Goal: Transaction & Acquisition: Book appointment/travel/reservation

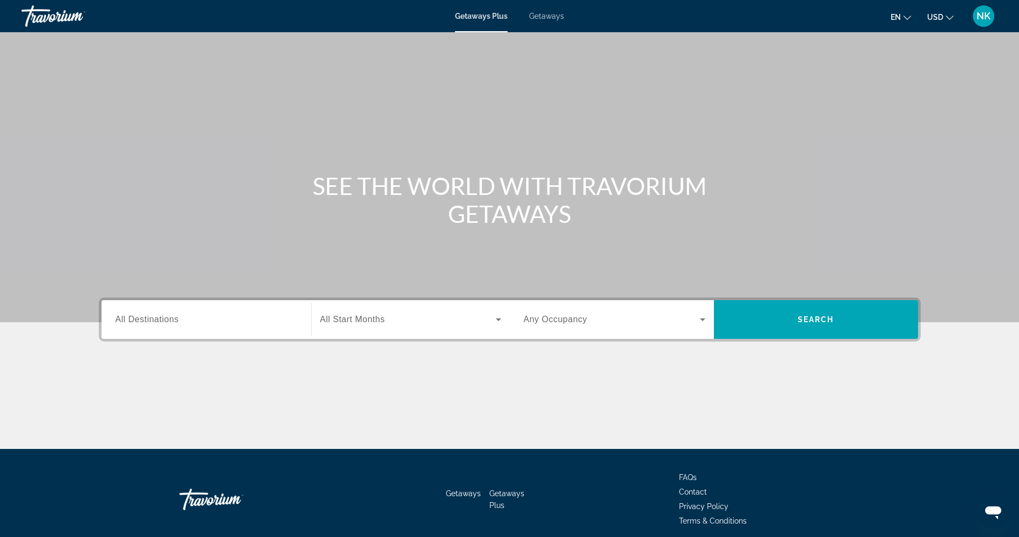
click at [185, 321] on input "Destination All Destinations" at bounding box center [206, 320] width 182 height 13
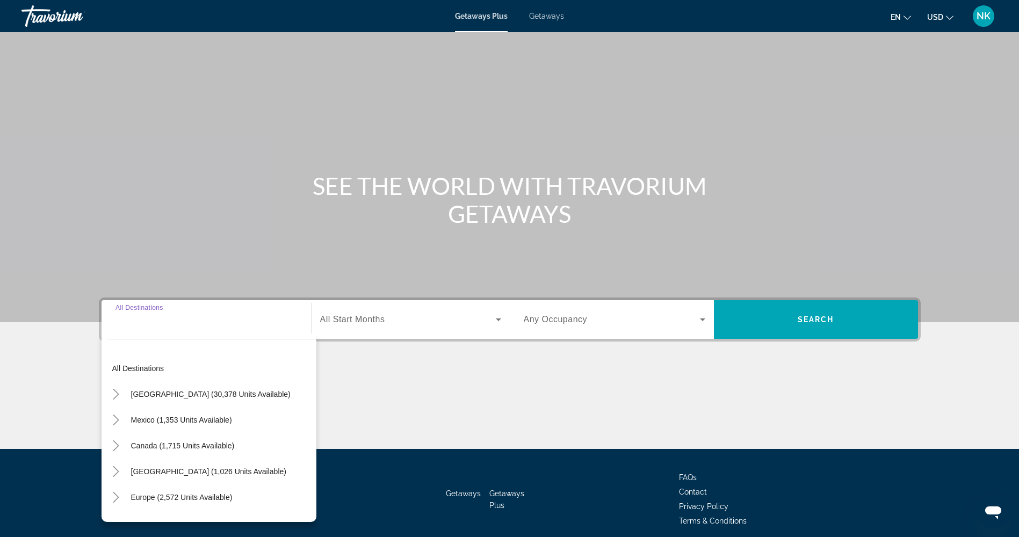
scroll to position [44, 0]
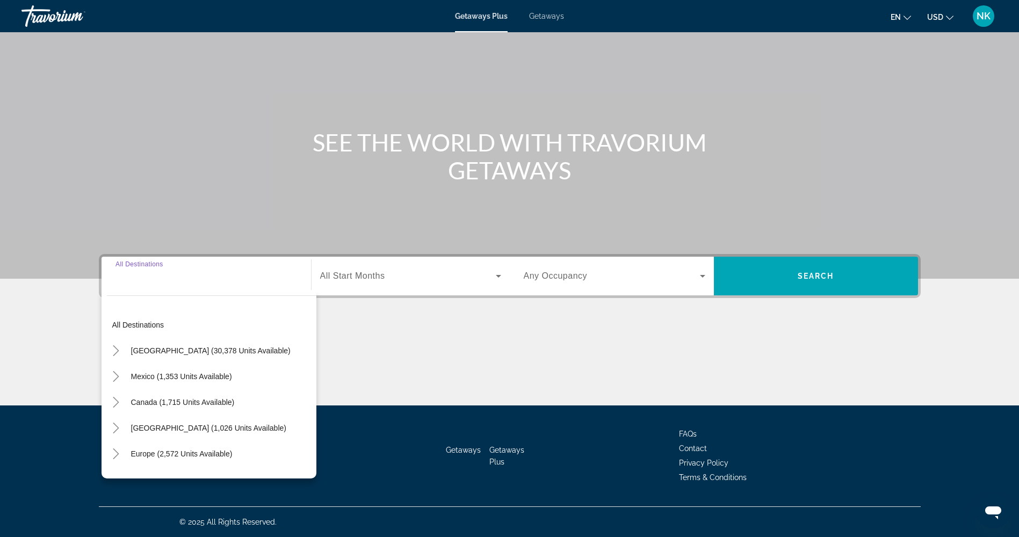
click at [187, 347] on span "United States (30,378 units available)" at bounding box center [211, 350] width 160 height 9
type input "**********"
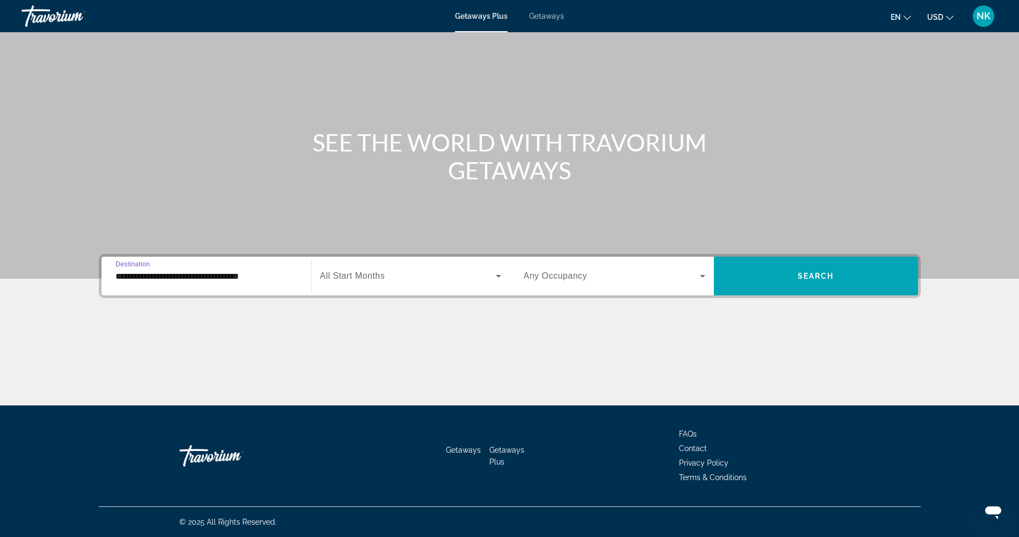
click at [380, 271] on span "All Start Months" at bounding box center [352, 275] width 65 height 9
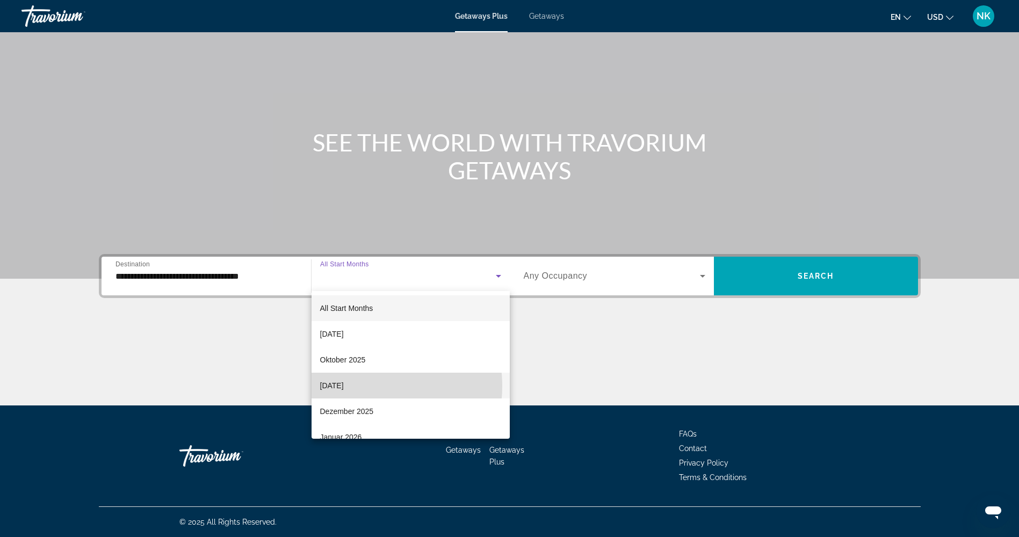
click at [344, 386] on span "November 2025" at bounding box center [332, 385] width 24 height 13
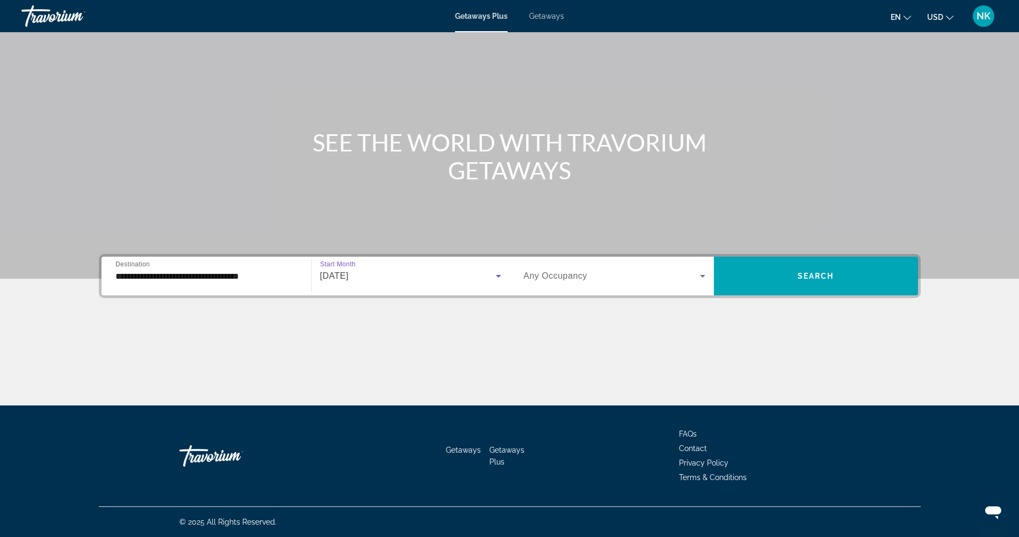
click at [546, 266] on div "Search widget" at bounding box center [615, 276] width 182 height 30
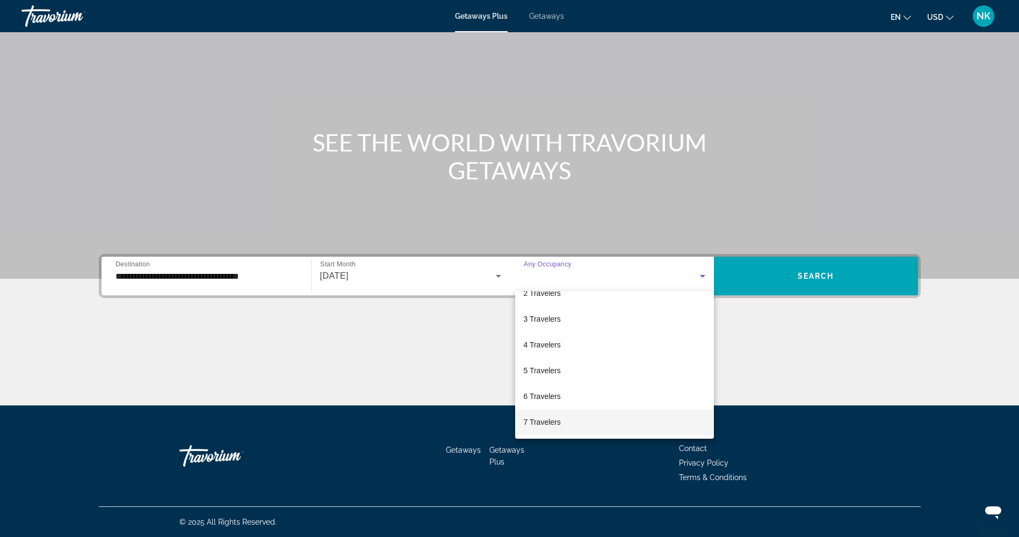
scroll to position [119, 0]
click at [552, 425] on span "10 Travelers" at bounding box center [544, 421] width 41 height 13
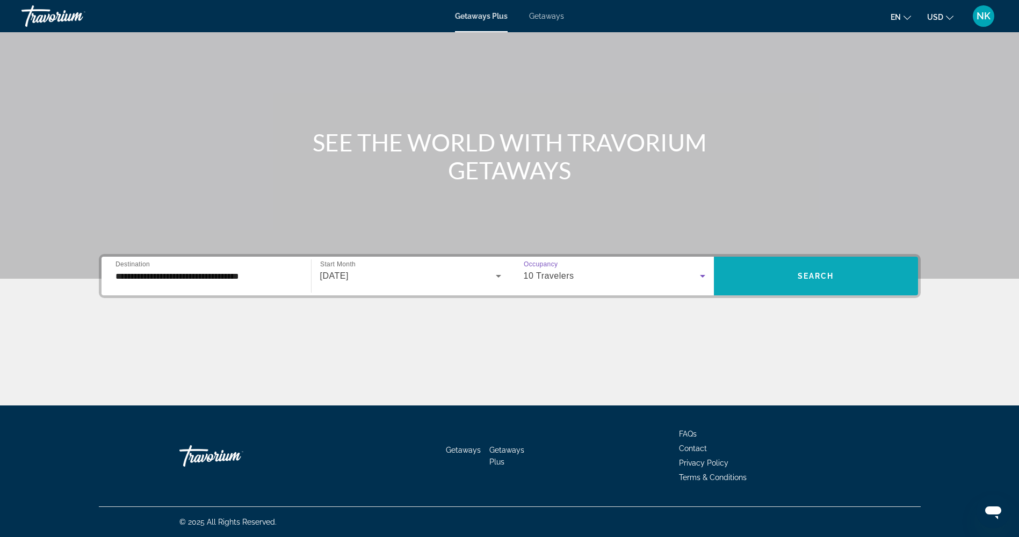
click at [830, 275] on span "Search" at bounding box center [816, 276] width 37 height 9
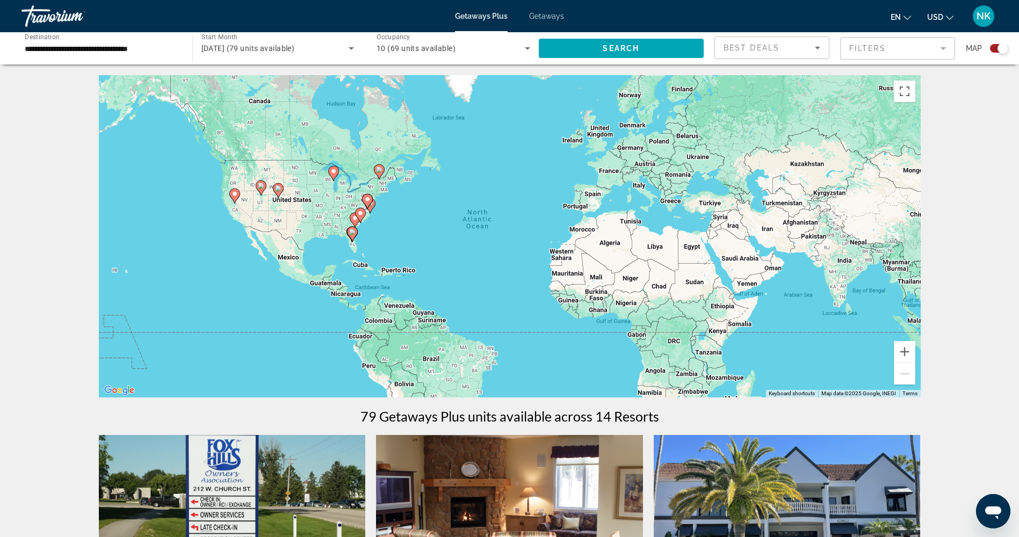
click at [352, 232] on image "Main content" at bounding box center [352, 232] width 6 height 6
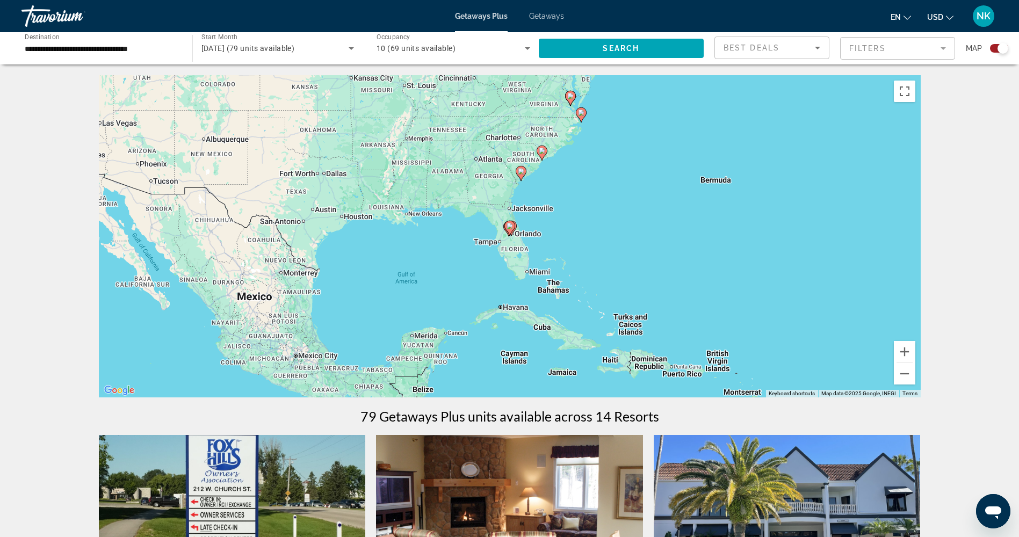
click at [506, 223] on icon "Main content" at bounding box center [509, 228] width 10 height 14
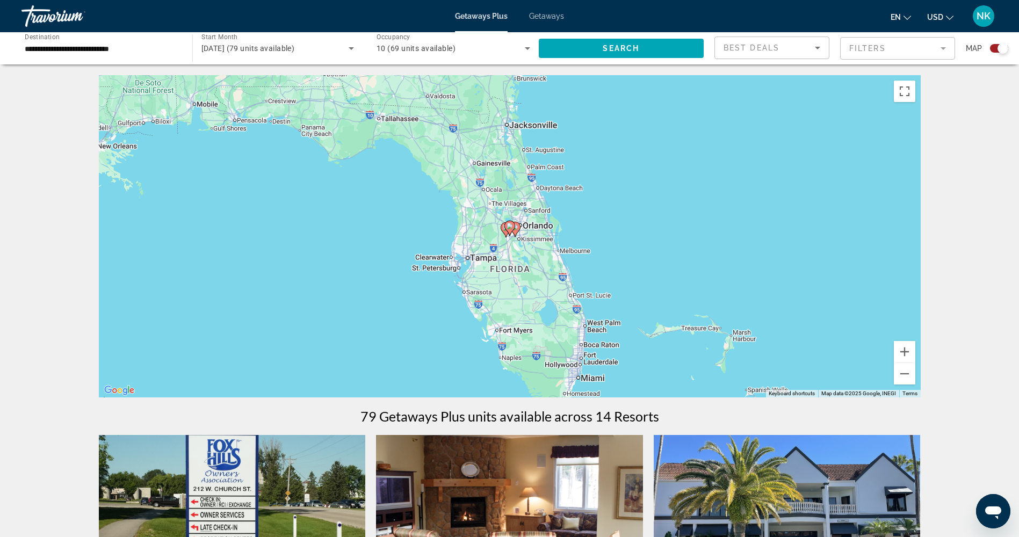
click at [512, 229] on icon "Main content" at bounding box center [509, 228] width 10 height 14
type input "**********"
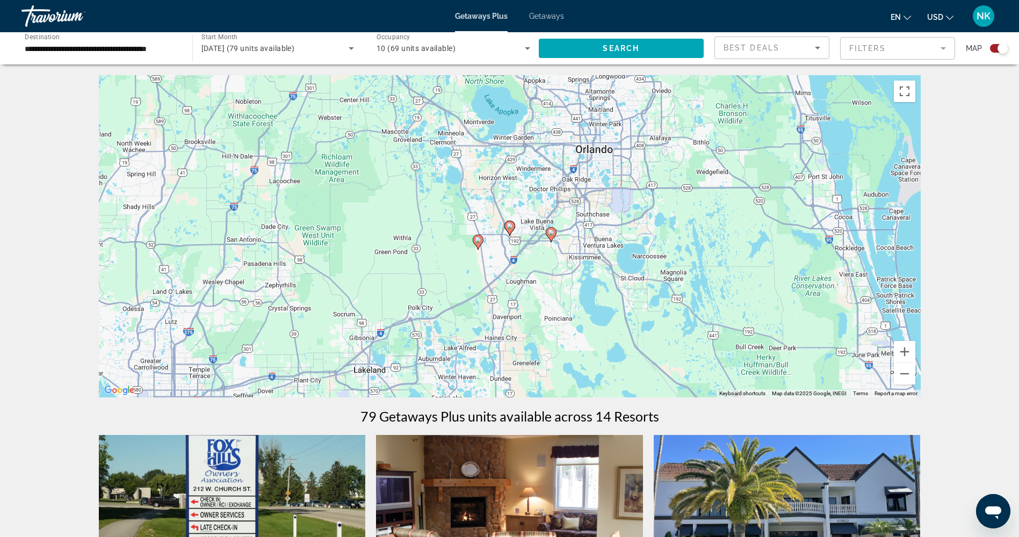
click at [551, 233] on image "Main content" at bounding box center [551, 232] width 6 height 6
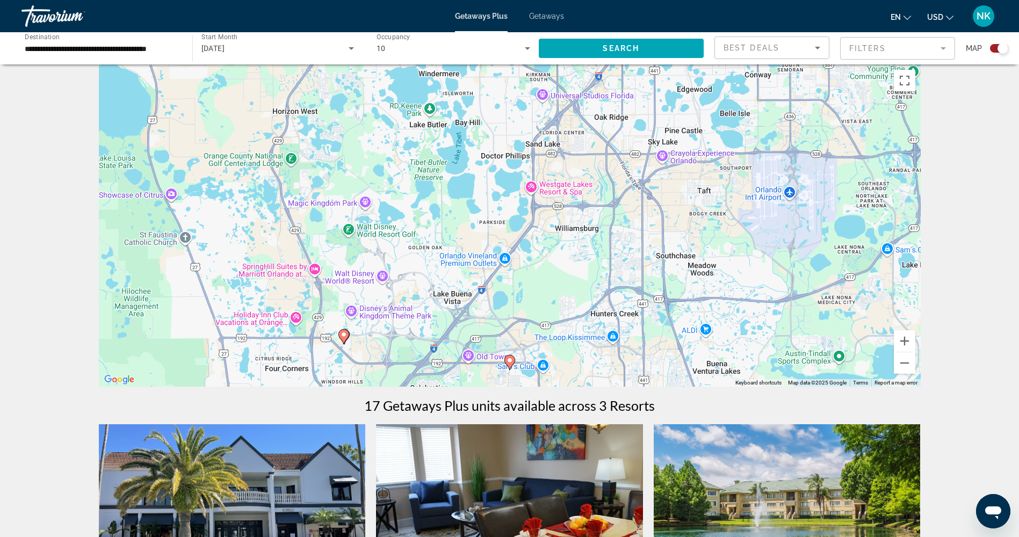
scroll to position [8, 0]
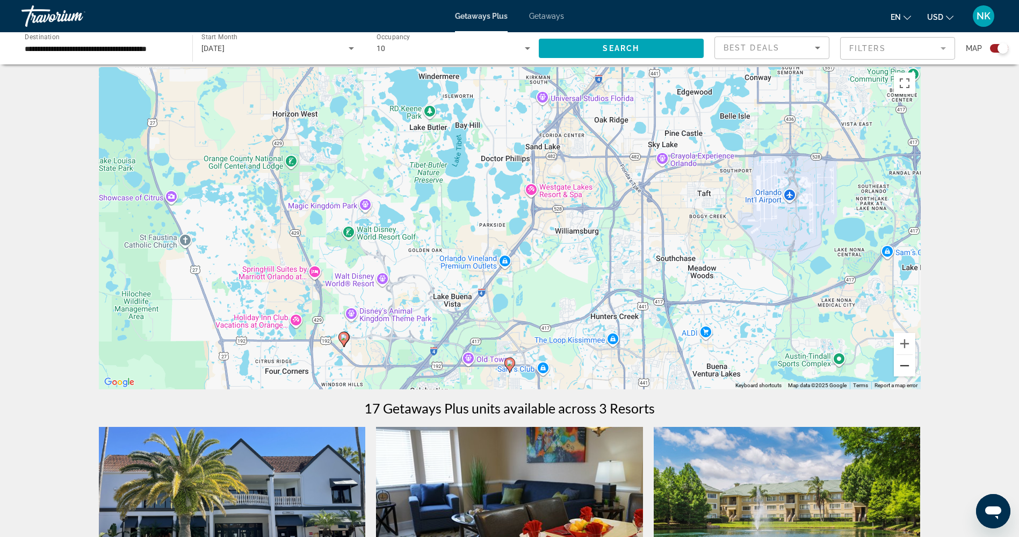
click at [905, 366] on button "Zoom out" at bounding box center [904, 365] width 21 height 21
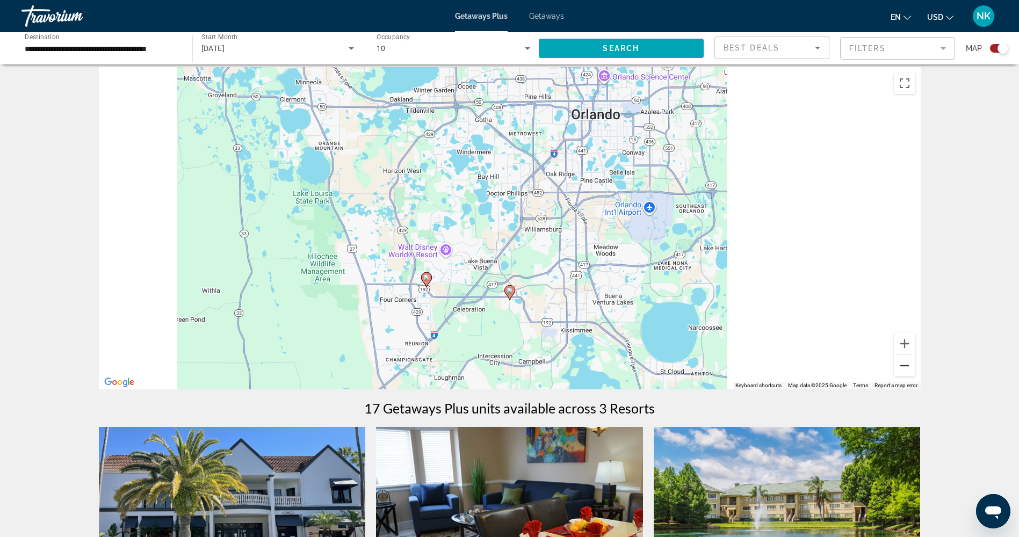
click at [905, 366] on button "Zoom out" at bounding box center [904, 365] width 21 height 21
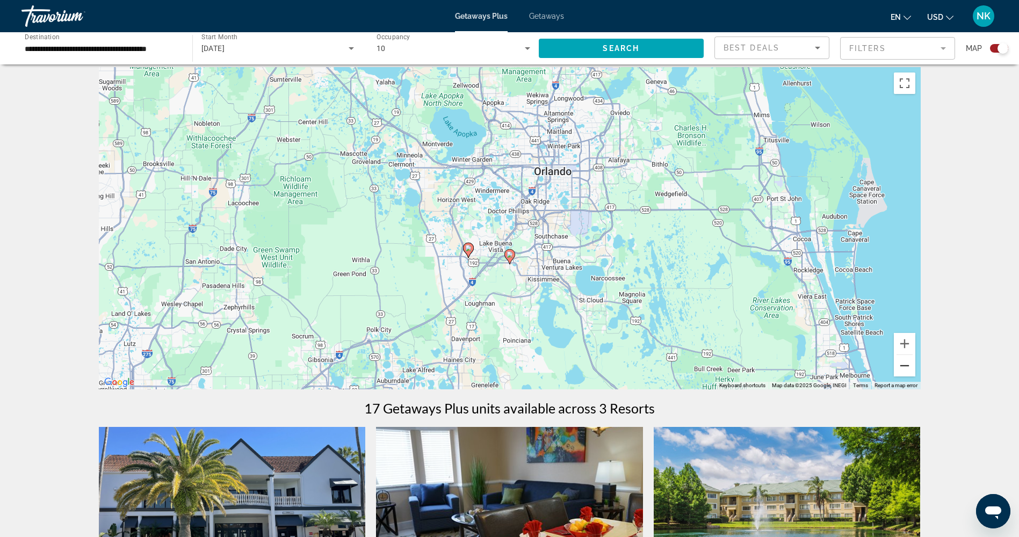
click at [905, 366] on button "Zoom out" at bounding box center [904, 365] width 21 height 21
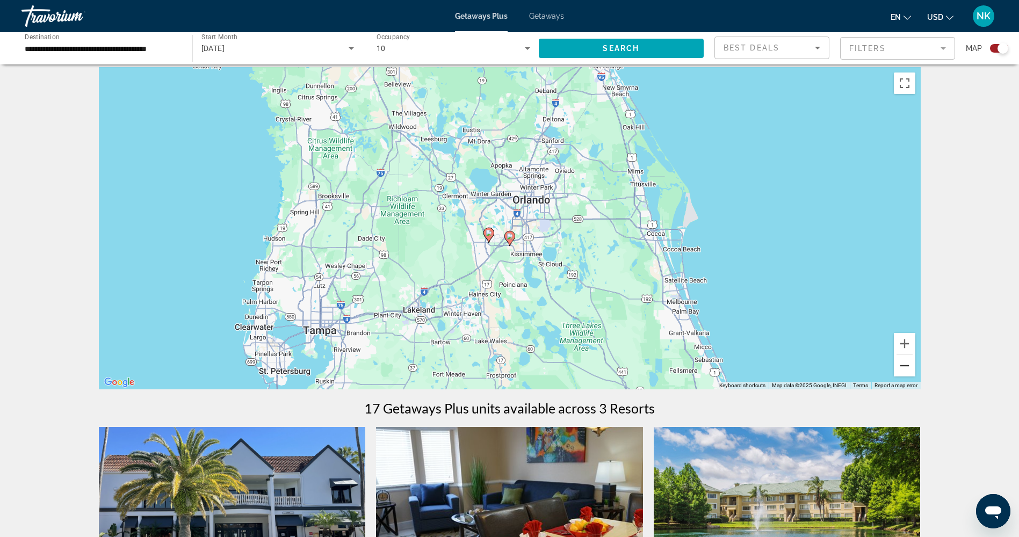
click at [905, 366] on button "Zoom out" at bounding box center [904, 365] width 21 height 21
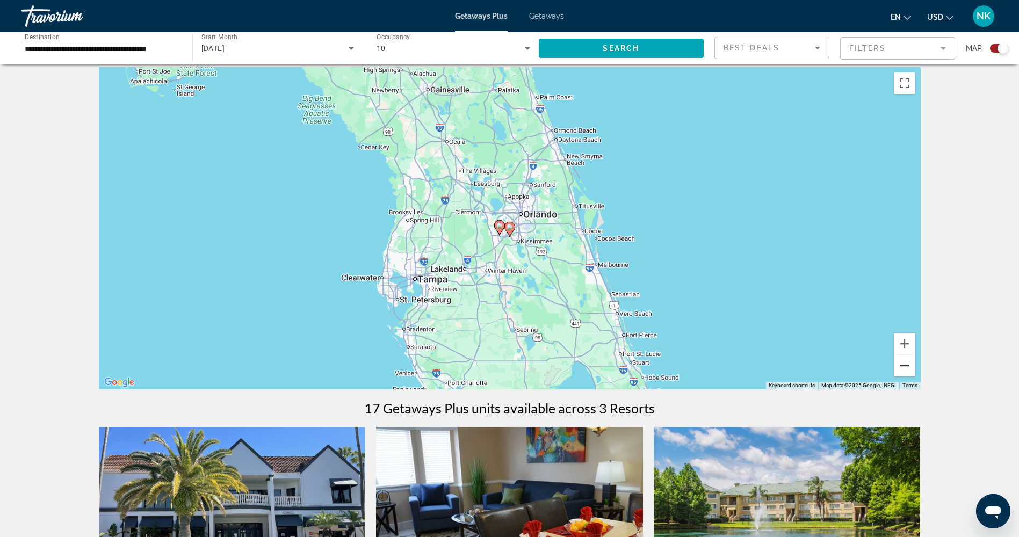
click at [903, 367] on button "Zoom out" at bounding box center [904, 365] width 21 height 21
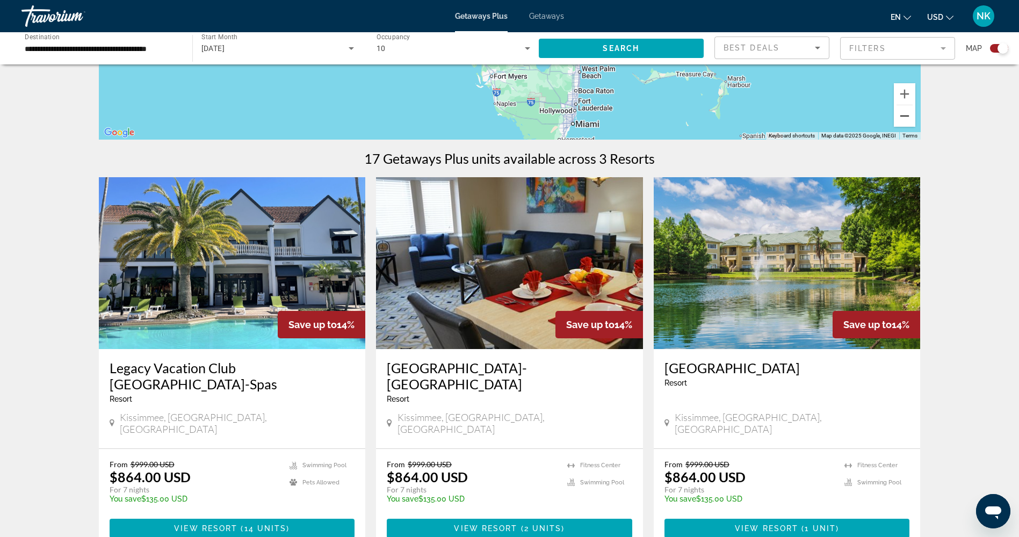
scroll to position [277, 0]
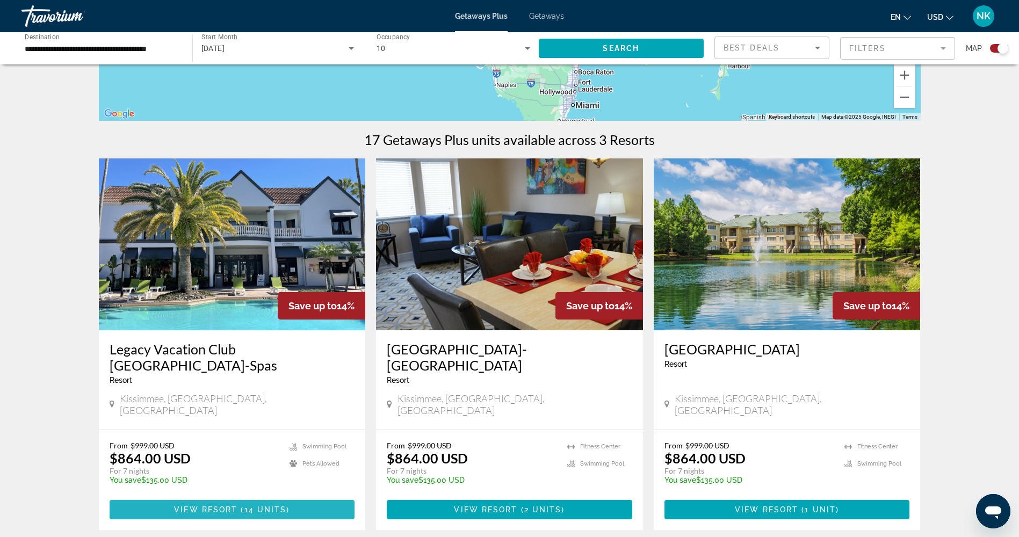
click at [307, 497] on span "Main content" at bounding box center [232, 510] width 245 height 26
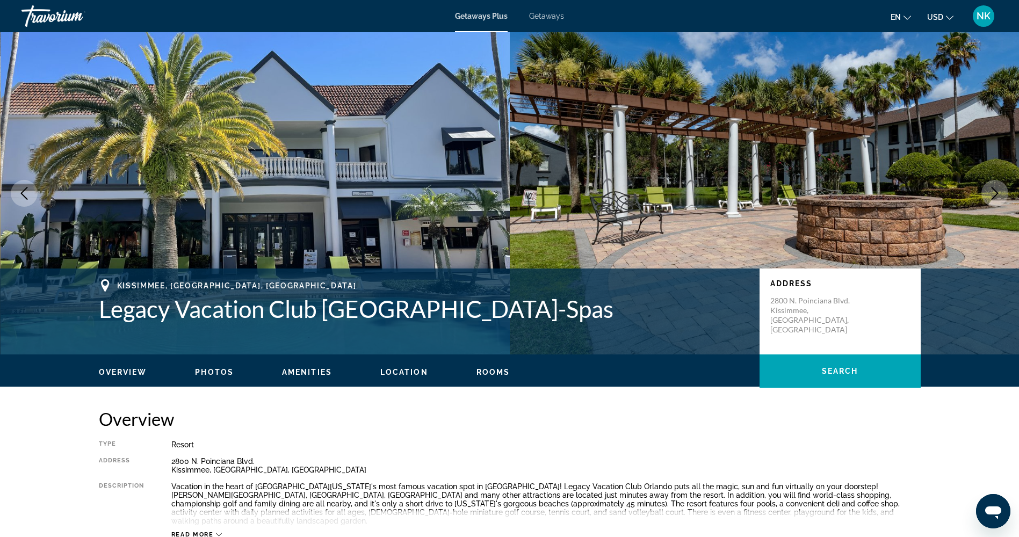
click at [539, 15] on span "Getaways" at bounding box center [546, 16] width 35 height 9
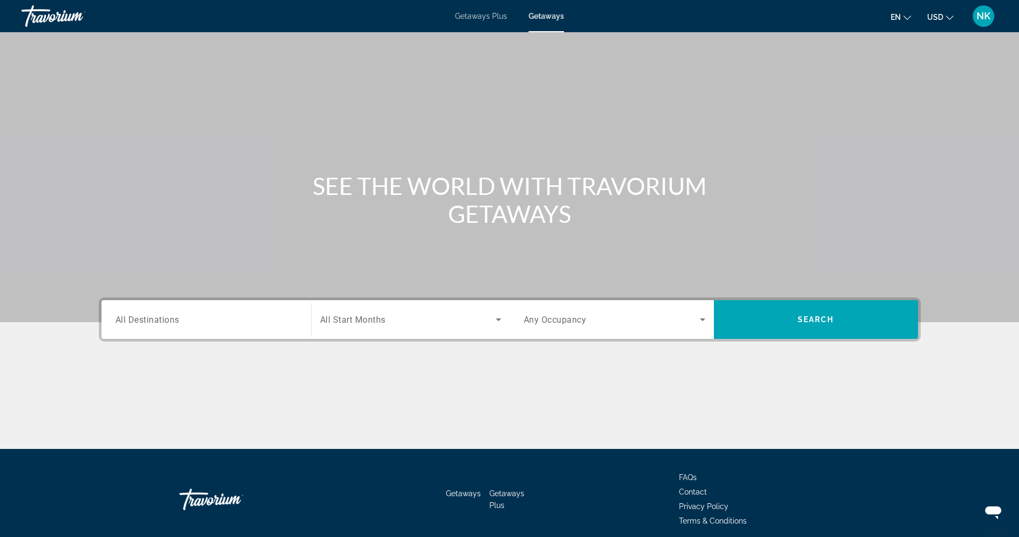
click at [206, 323] on input "Destination All Destinations" at bounding box center [206, 320] width 182 height 13
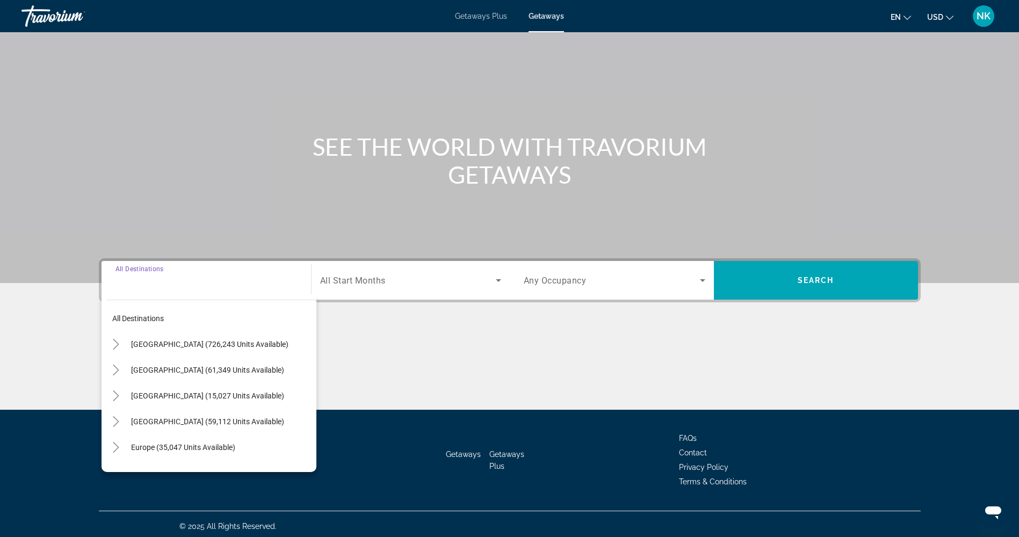
scroll to position [44, 0]
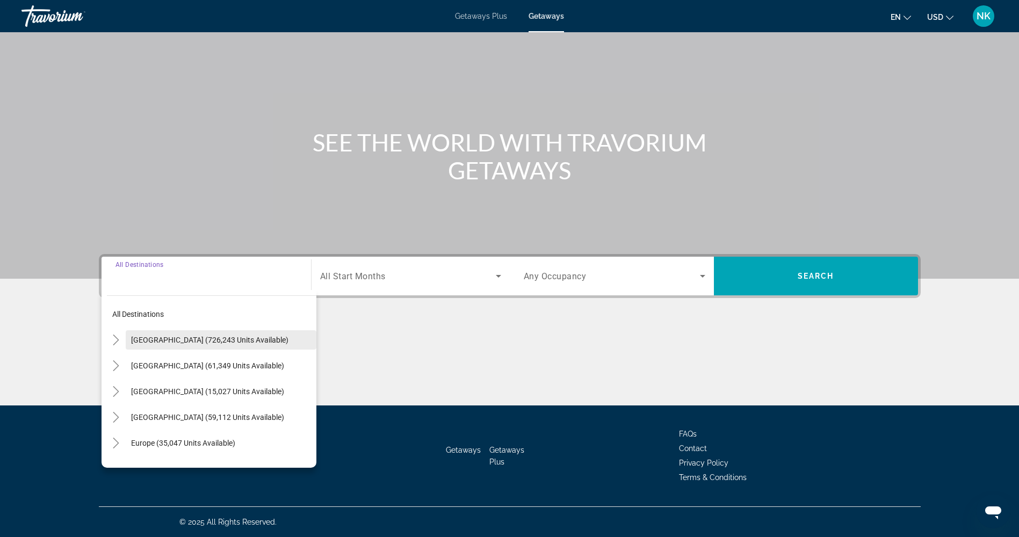
click at [200, 341] on span "United States (726,243 units available)" at bounding box center [209, 340] width 157 height 9
type input "**********"
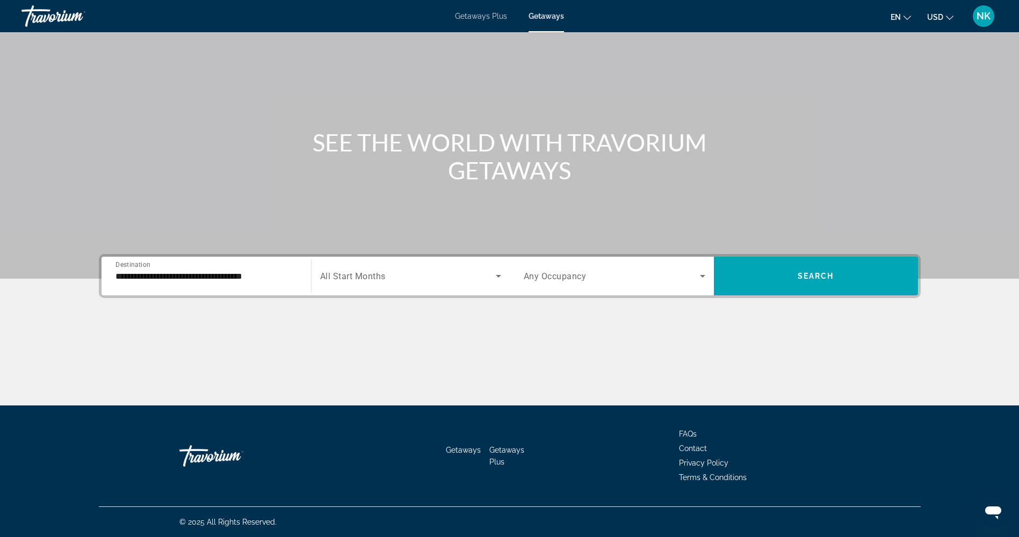
click at [355, 288] on div "Search widget" at bounding box center [410, 276] width 181 height 30
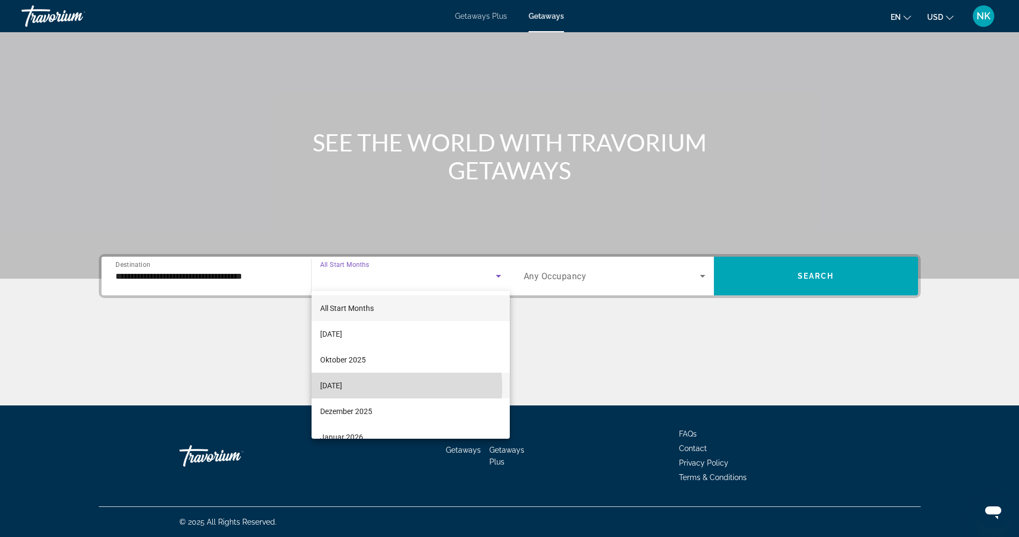
click at [342, 387] on span "November 2025" at bounding box center [331, 385] width 22 height 13
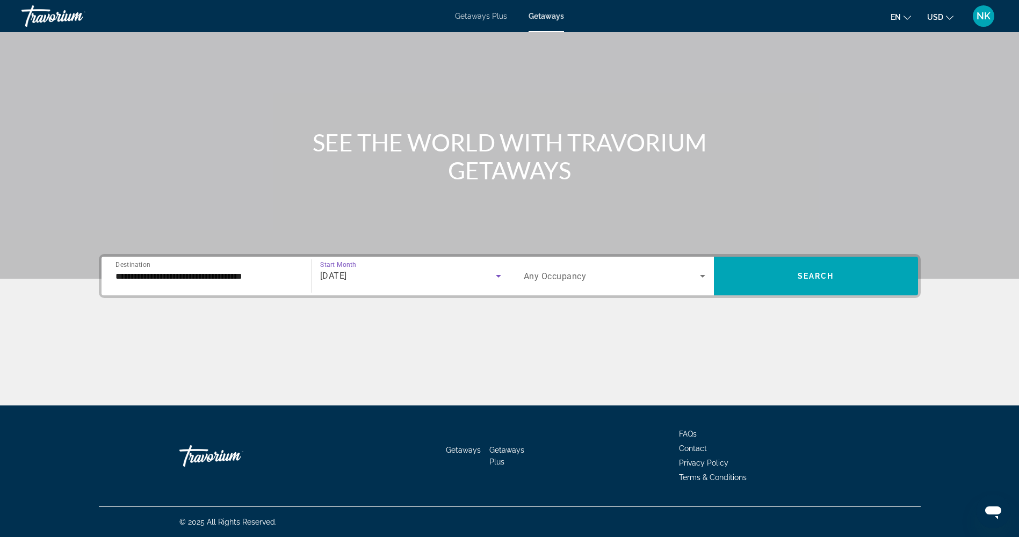
click at [565, 278] on span "Any Occupancy" at bounding box center [555, 276] width 63 height 10
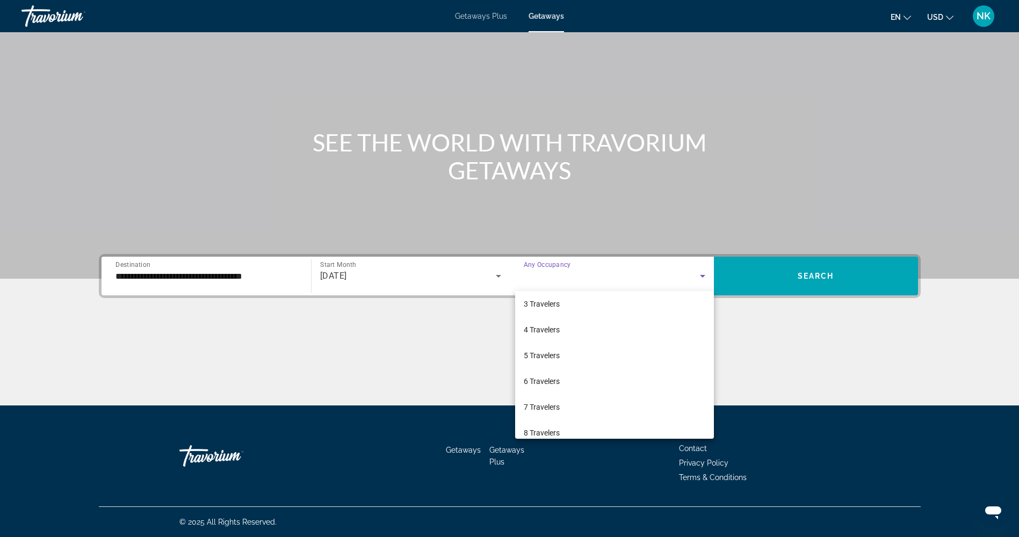
scroll to position [119, 0]
click at [547, 316] on span "6 Travelers" at bounding box center [542, 318] width 36 height 13
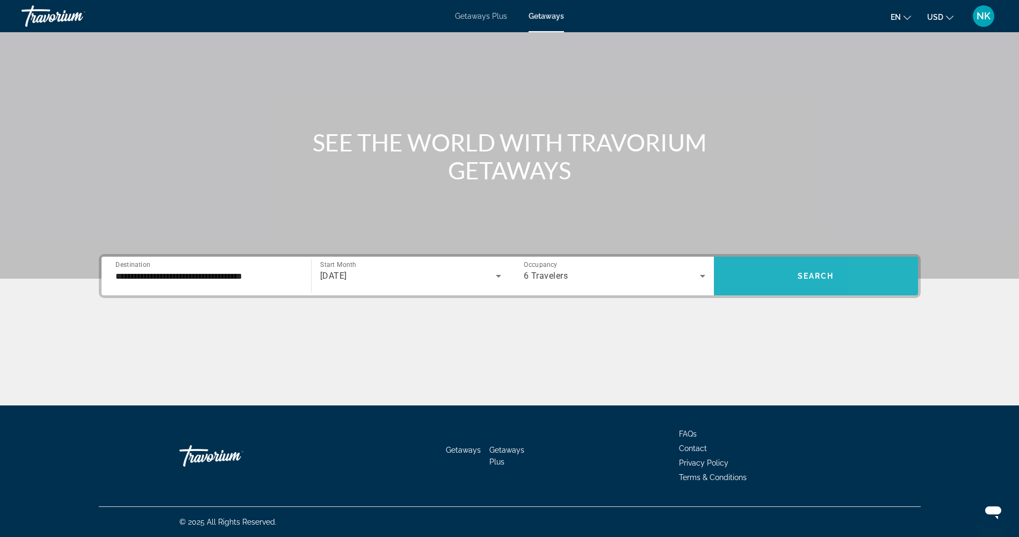
click at [875, 264] on span "Search widget" at bounding box center [816, 276] width 204 height 26
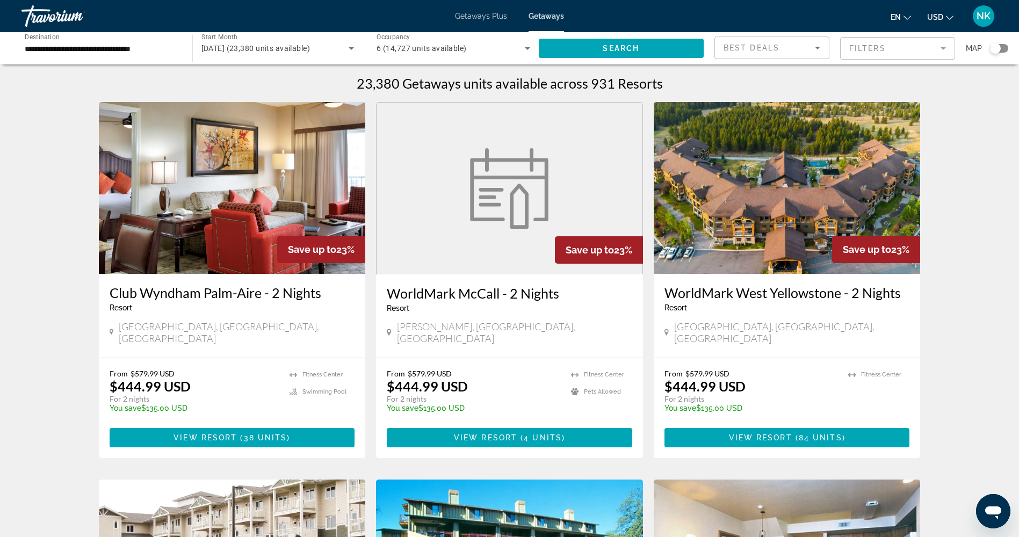
click at [879, 46] on mat-form-field "Filters" at bounding box center [897, 48] width 115 height 23
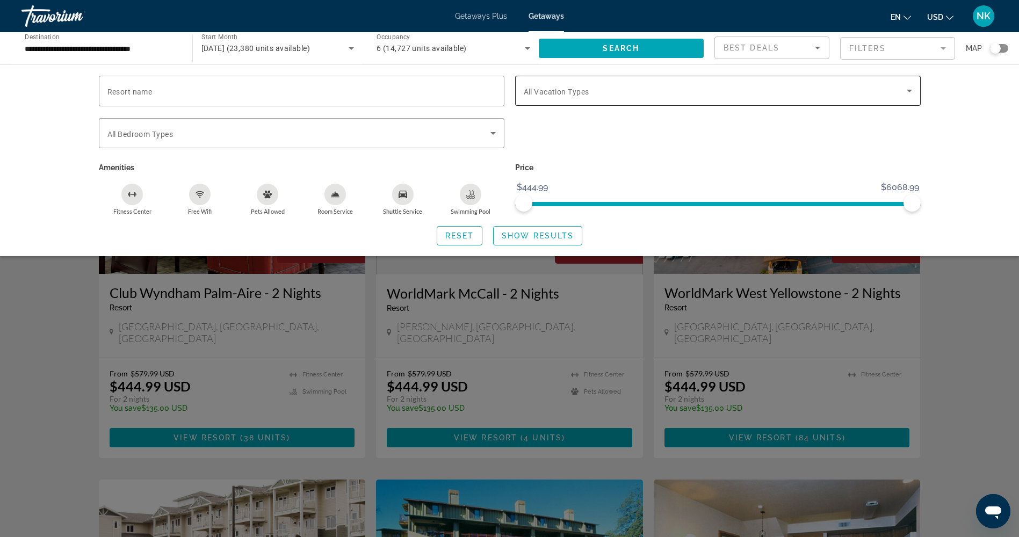
click at [567, 86] on span "Search widget" at bounding box center [715, 90] width 383 height 13
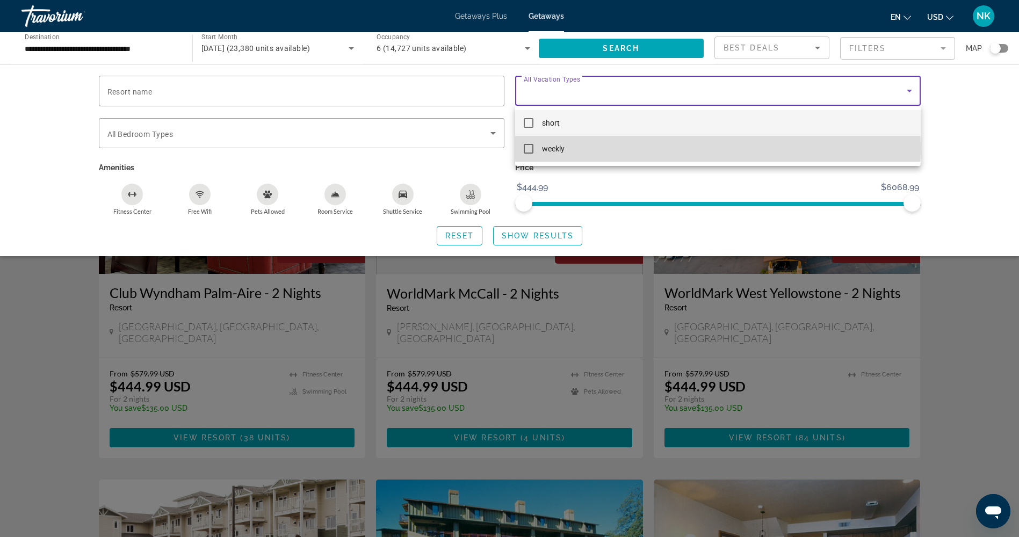
click at [567, 148] on mat-option "weekly" at bounding box center [718, 149] width 406 height 26
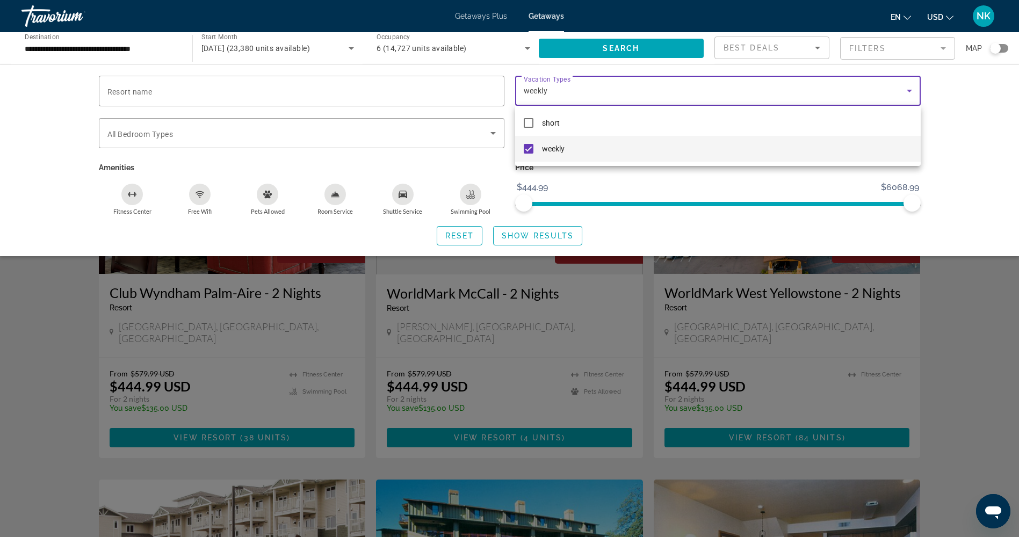
click at [323, 100] on div at bounding box center [509, 268] width 1019 height 537
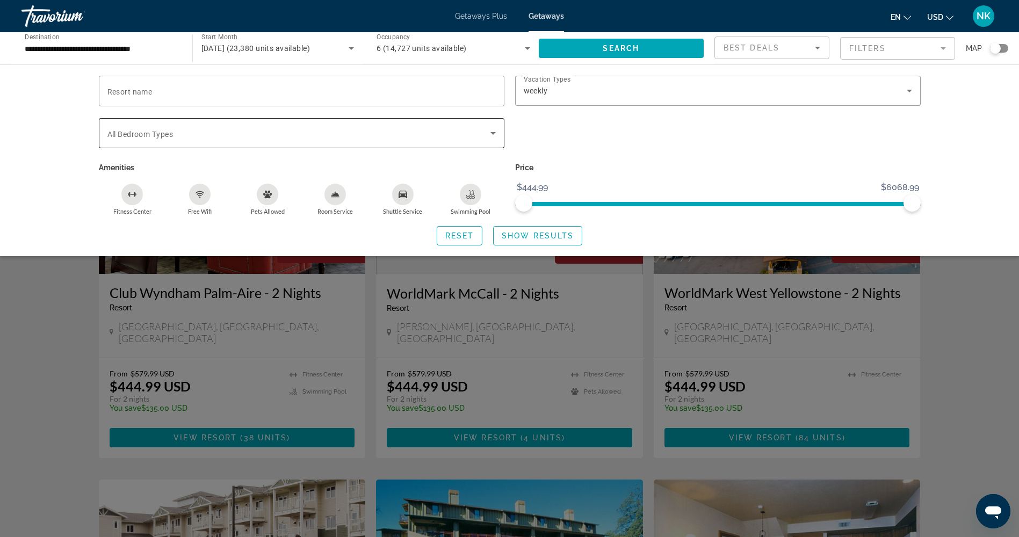
click at [323, 134] on span "Search widget" at bounding box center [298, 133] width 383 height 13
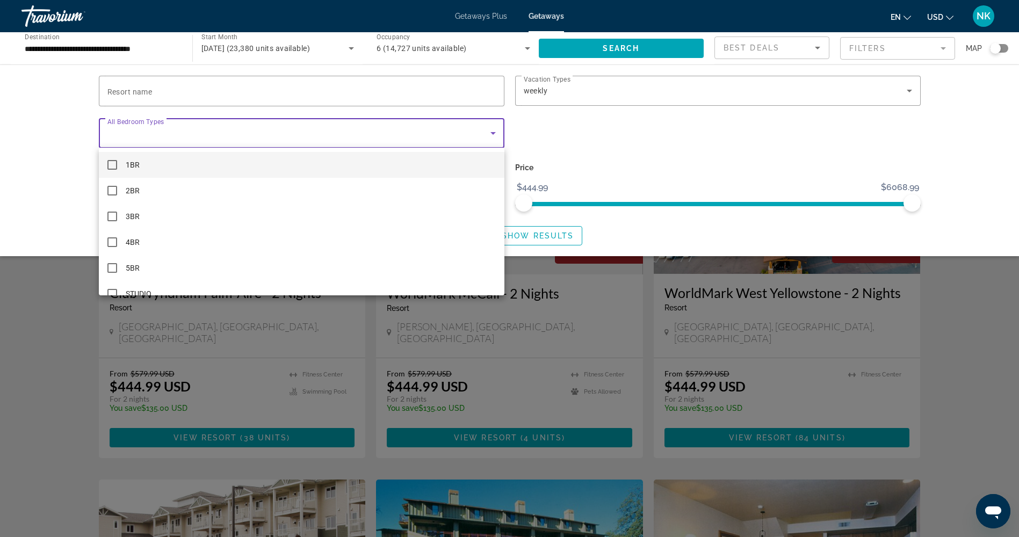
click at [323, 134] on div at bounding box center [509, 268] width 1019 height 537
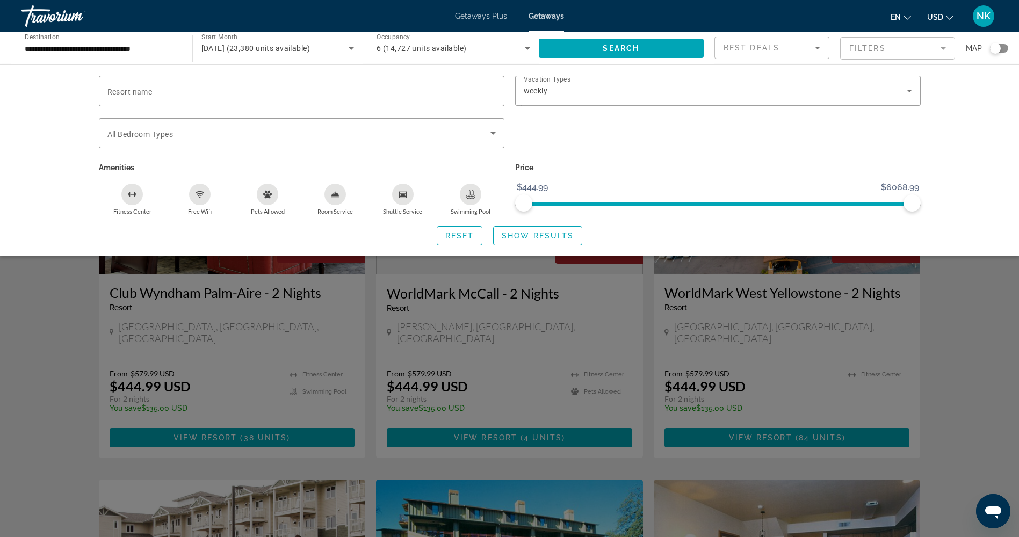
click at [115, 46] on input "**********" at bounding box center [102, 48] width 154 height 13
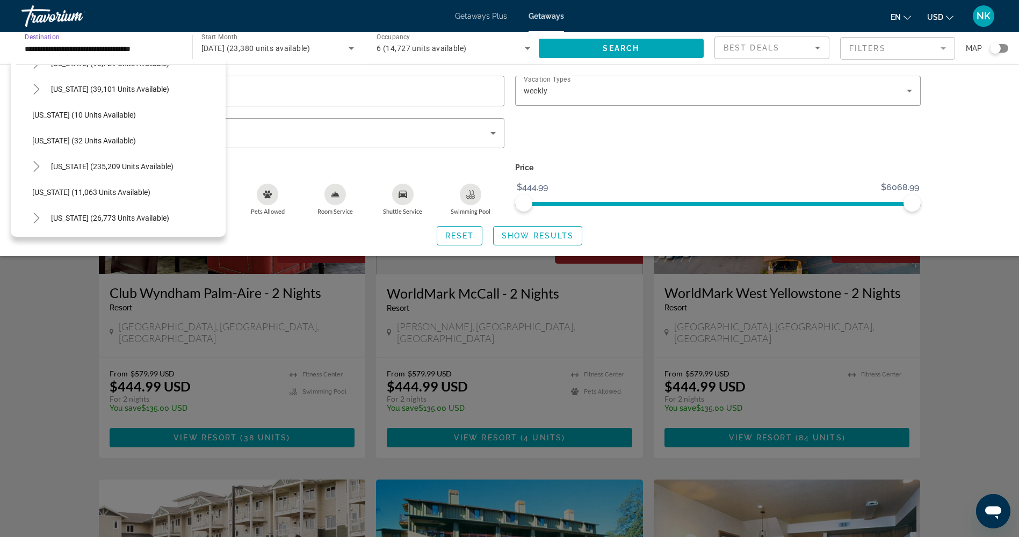
scroll to position [161, 0]
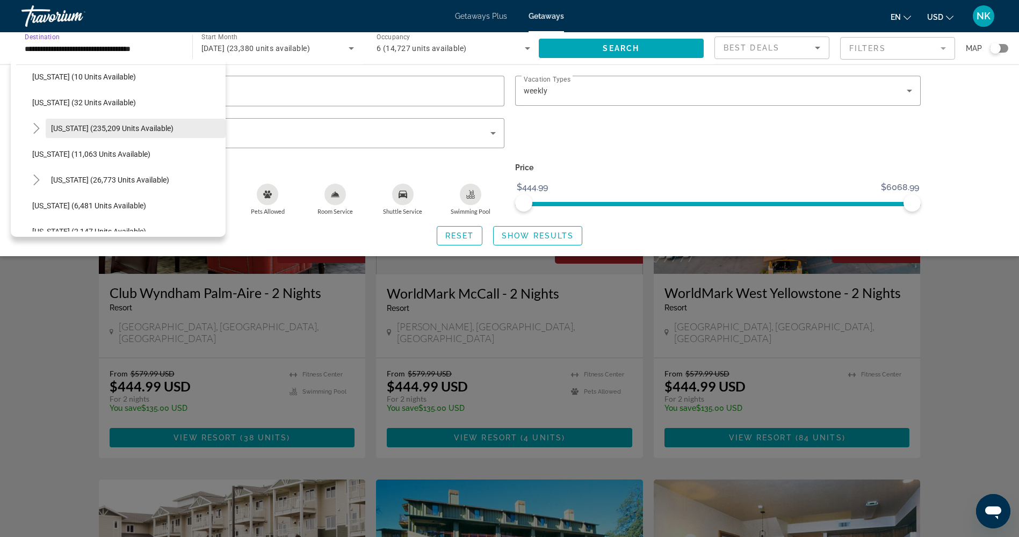
click at [128, 124] on span "Florida (235,209 units available)" at bounding box center [112, 128] width 122 height 9
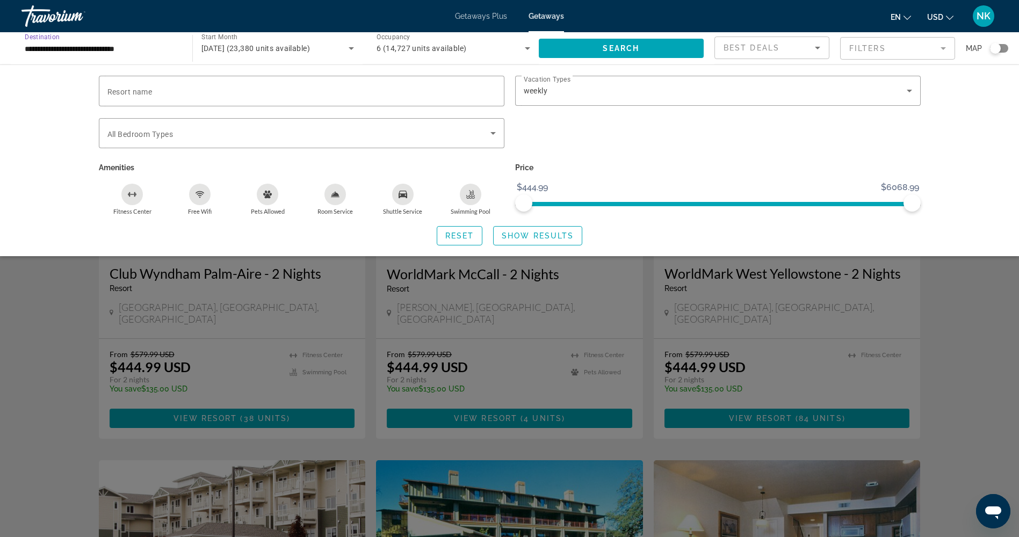
scroll to position [0, 0]
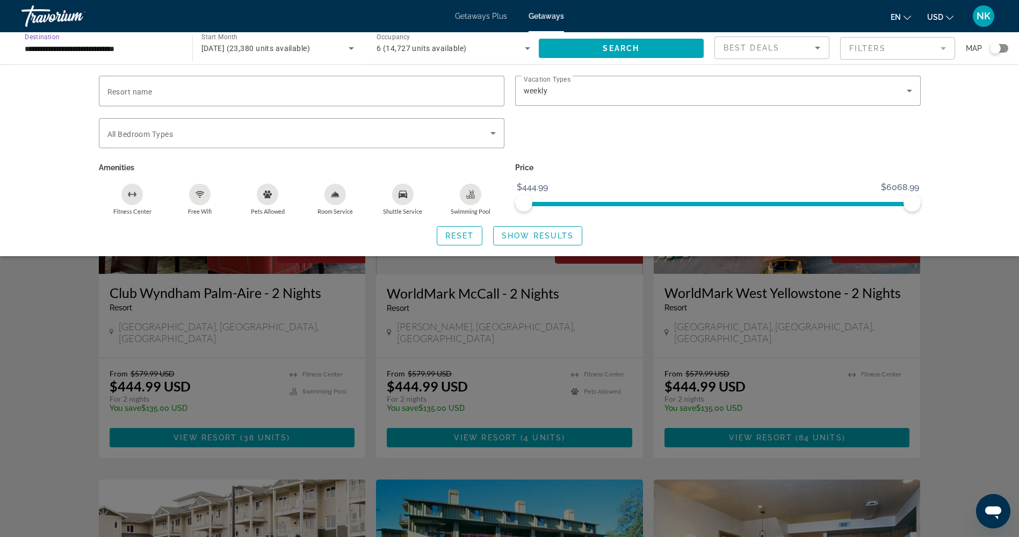
click at [933, 20] on span "USD" at bounding box center [935, 17] width 16 height 9
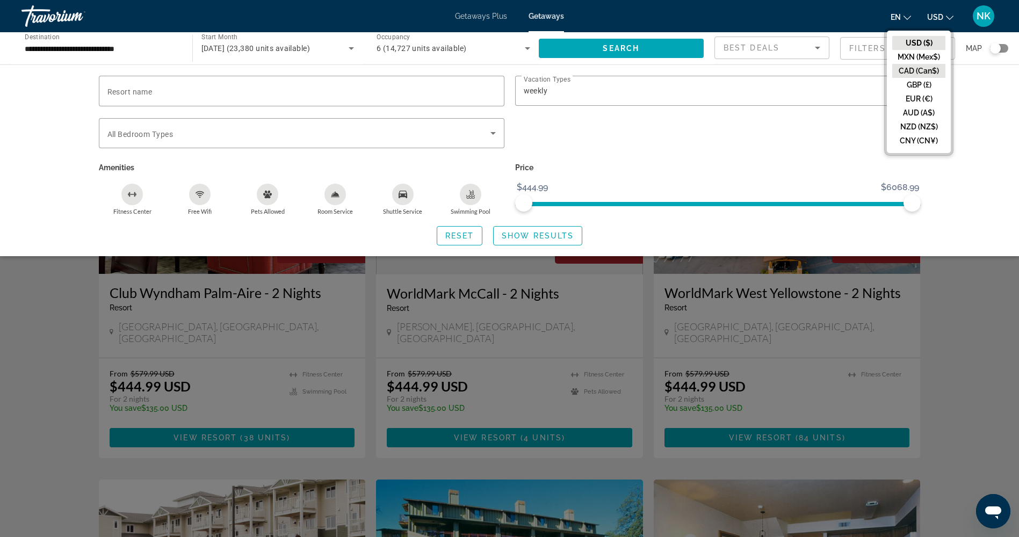
click at [925, 73] on button "CAD (Can$)" at bounding box center [918, 71] width 53 height 14
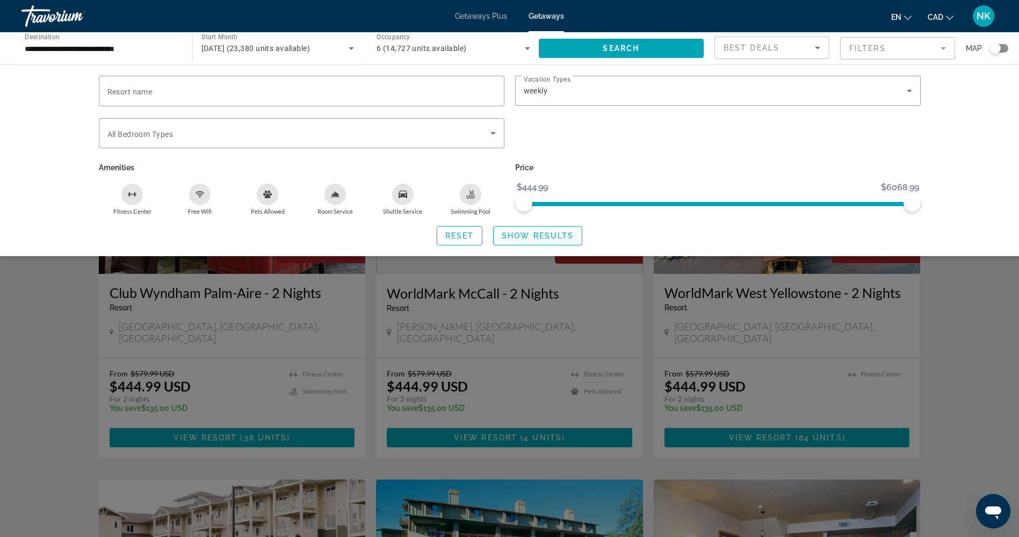
click at [517, 230] on span "Search widget" at bounding box center [538, 236] width 88 height 26
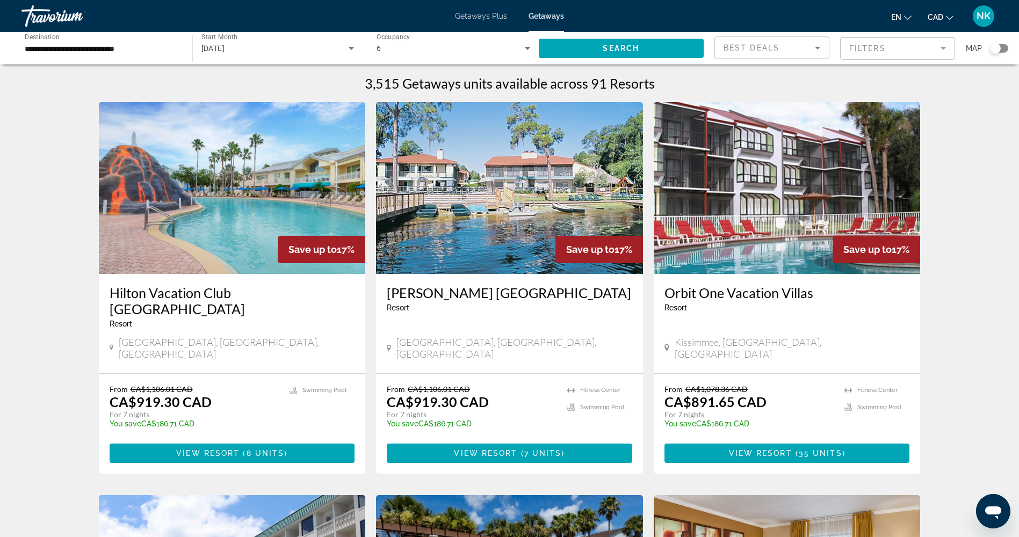
click at [735, 54] on div "Best Deals" at bounding box center [771, 52] width 97 height 30
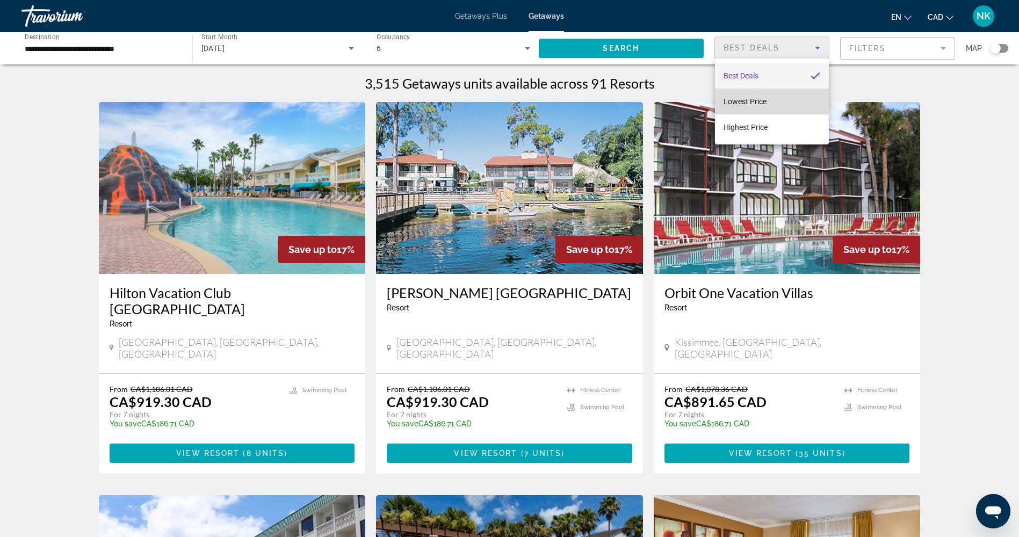
click at [744, 96] on span "Lowest Price" at bounding box center [744, 101] width 43 height 13
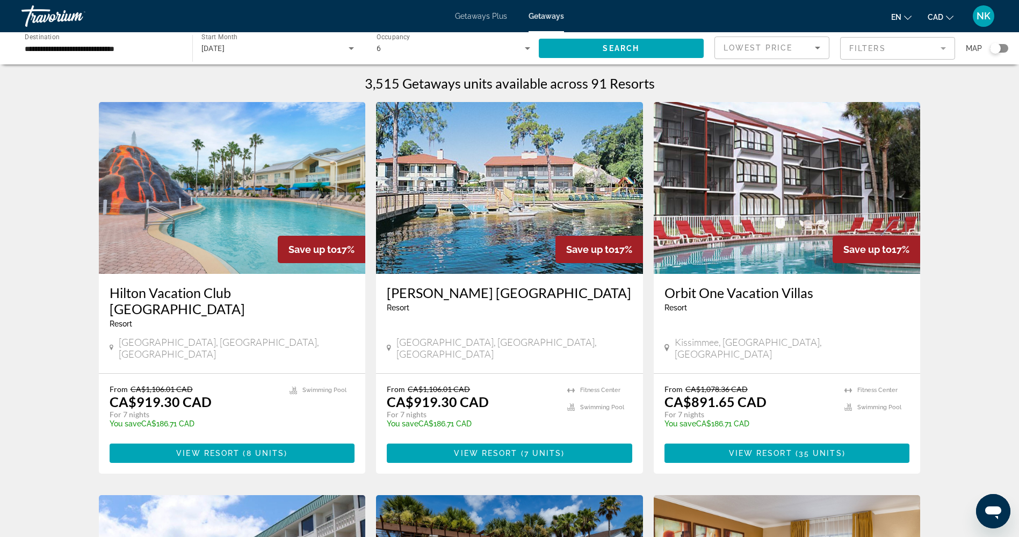
click at [995, 44] on div "Search widget" at bounding box center [995, 48] width 11 height 11
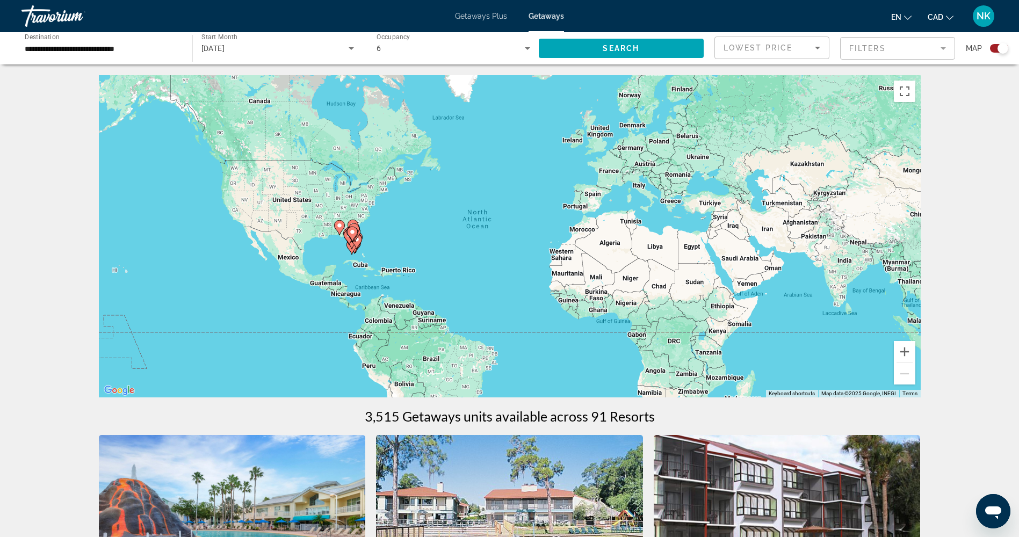
click at [353, 241] on gmp-advanced-marker "Main content" at bounding box center [352, 234] width 11 height 16
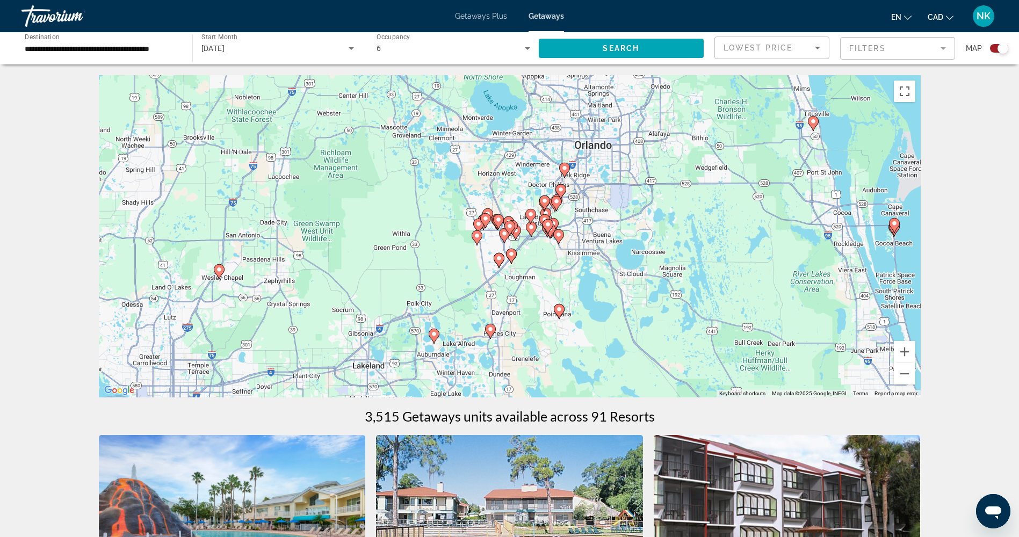
scroll to position [54, 0]
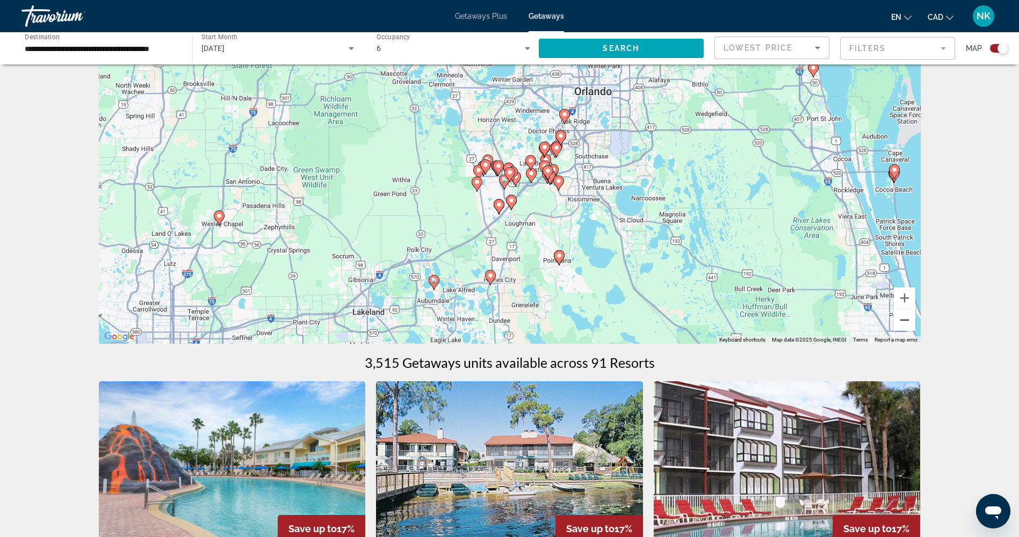
click at [904, 325] on button "Zoom out" at bounding box center [904, 319] width 21 height 21
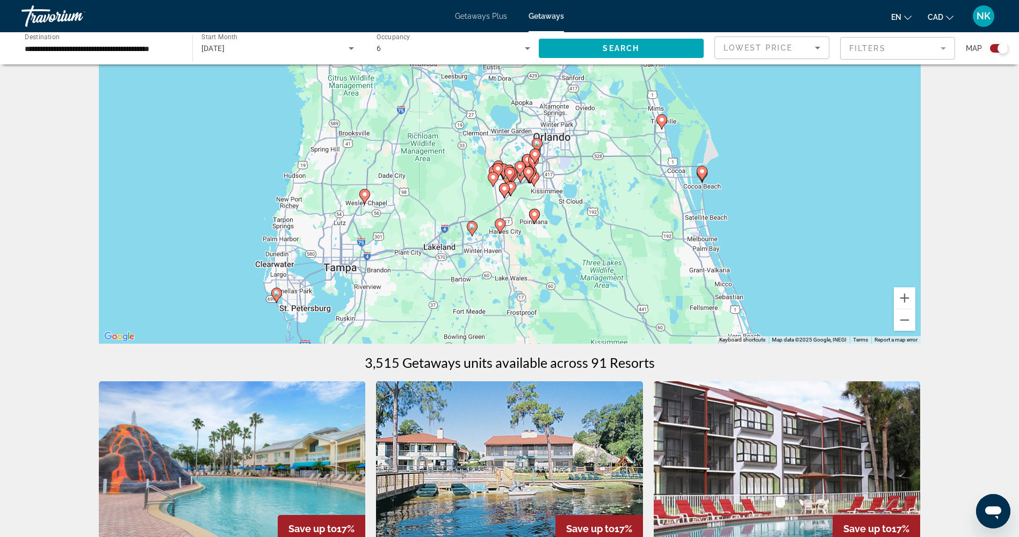
click at [279, 297] on icon "Main content" at bounding box center [276, 295] width 10 height 14
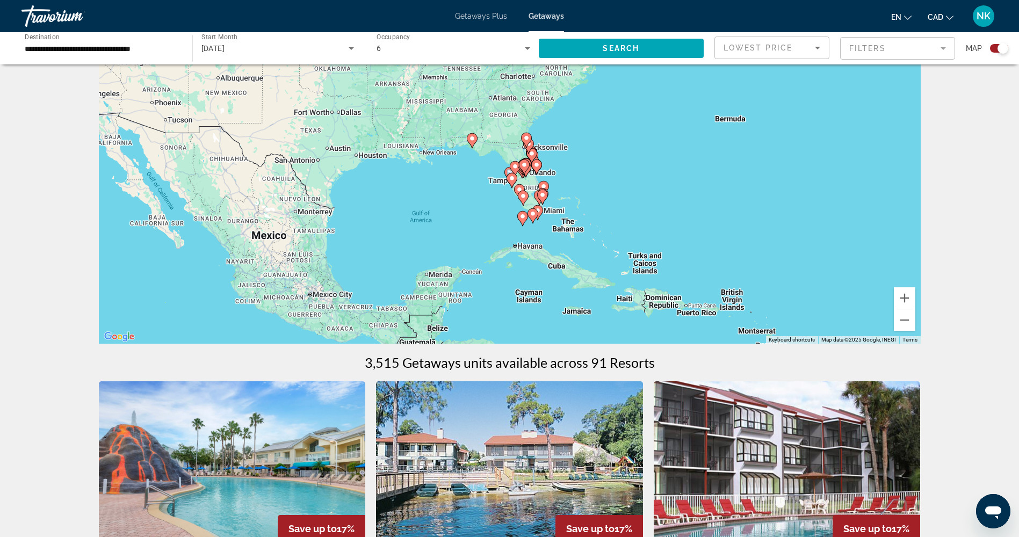
click at [511, 182] on icon "Main content" at bounding box center [511, 180] width 10 height 14
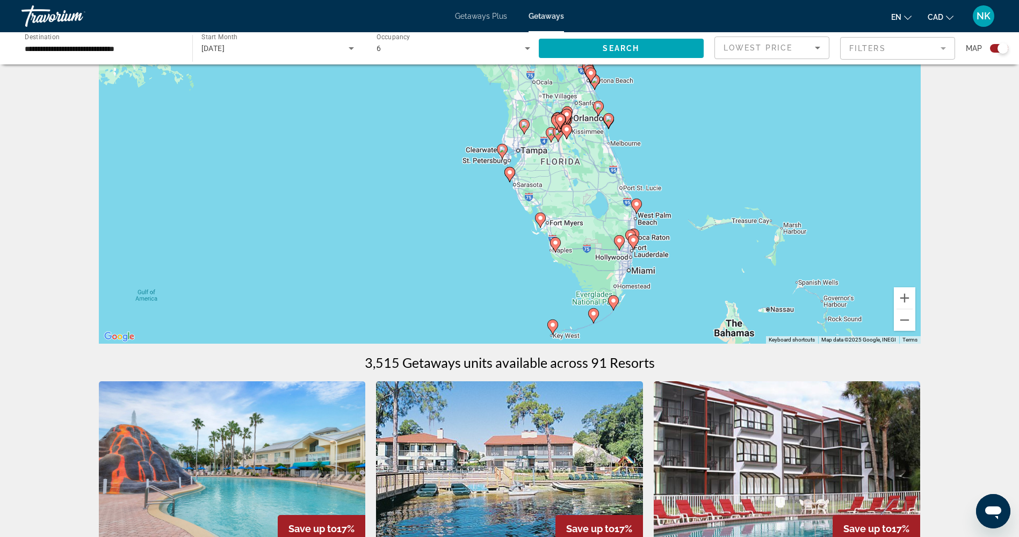
click at [510, 173] on image "Main content" at bounding box center [509, 172] width 6 height 6
type input "**********"
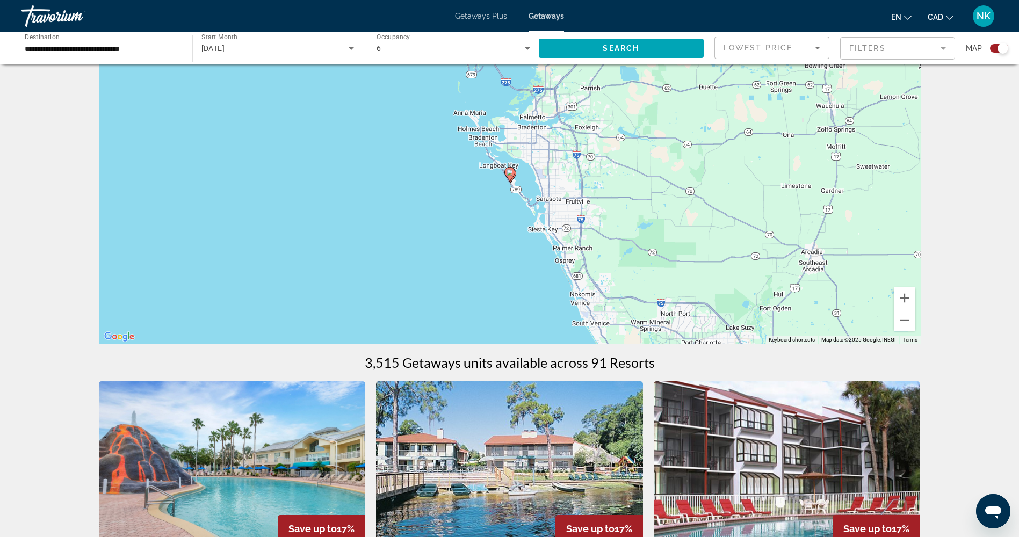
click at [510, 173] on image "Main content" at bounding box center [509, 172] width 6 height 6
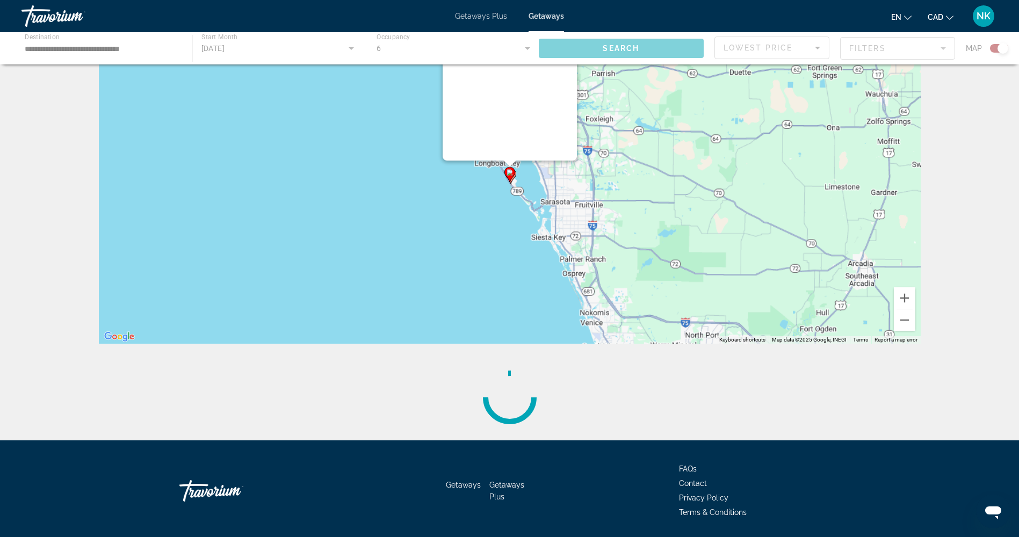
scroll to position [0, 0]
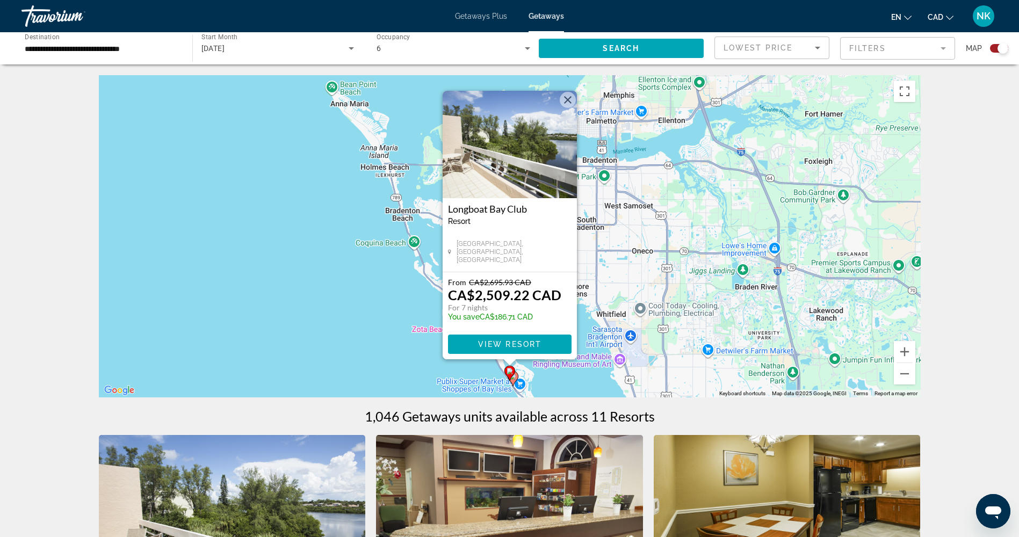
click at [571, 104] on button "Close" at bounding box center [568, 100] width 16 height 16
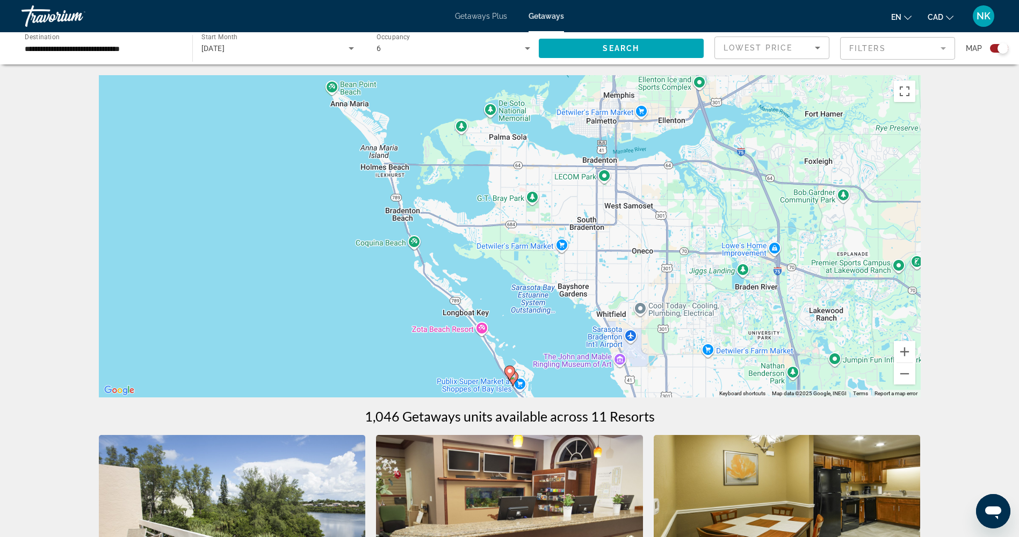
click at [515, 379] on image "Main content" at bounding box center [513, 376] width 6 height 6
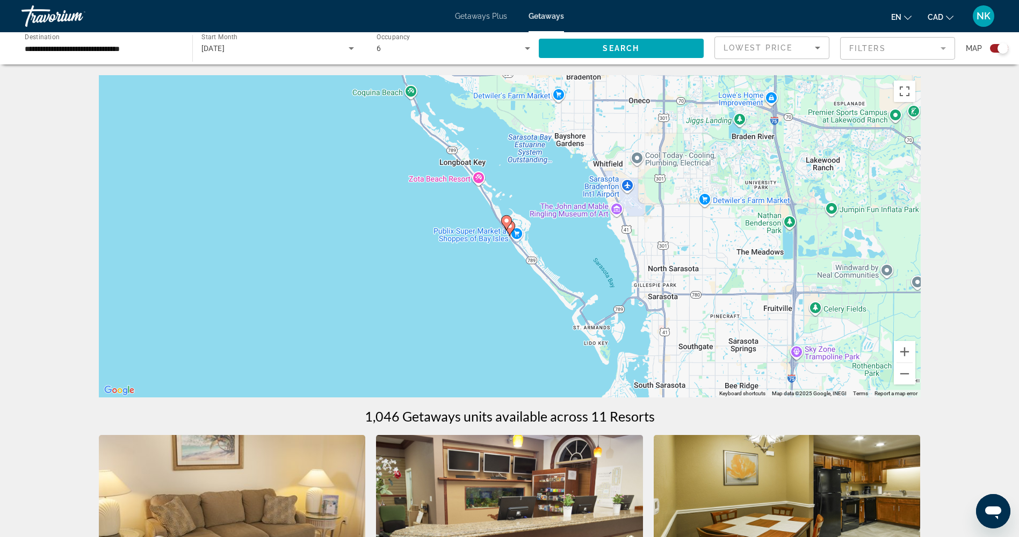
click at [510, 226] on gmp-advanced-marker "Main content" at bounding box center [506, 223] width 11 height 16
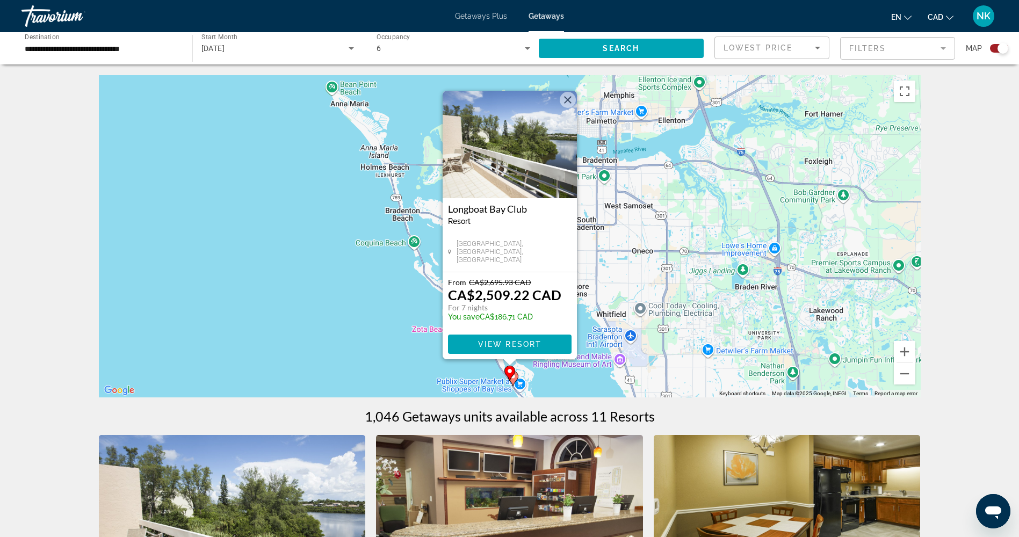
click at [515, 377] on gmp-advanced-marker "Main content" at bounding box center [509, 373] width 11 height 16
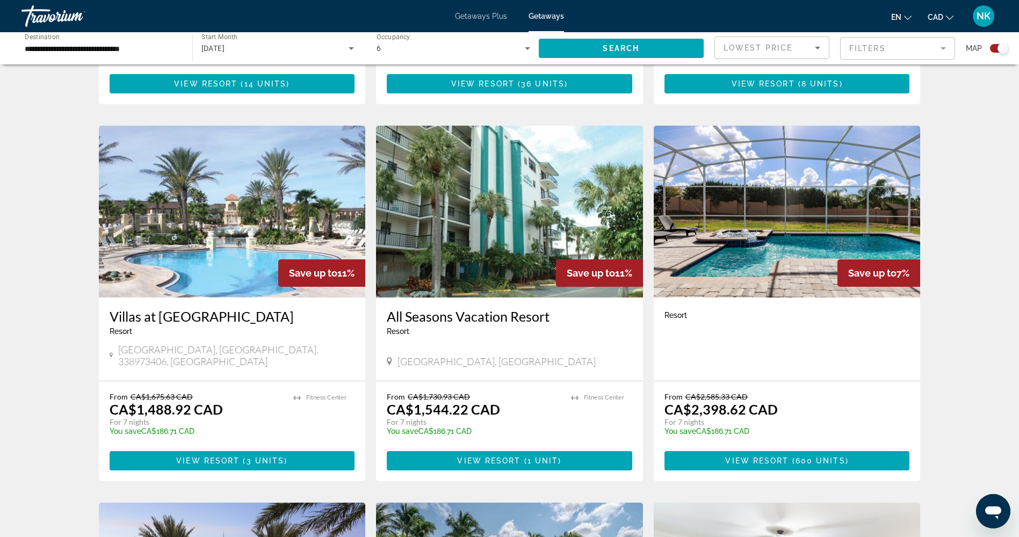
scroll to position [698, 0]
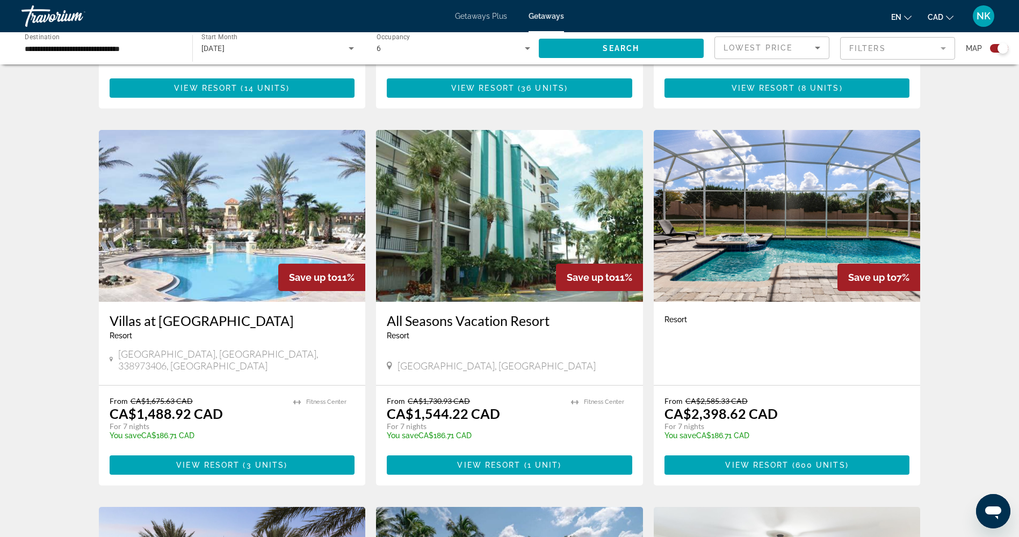
click at [184, 256] on img "Main content" at bounding box center [232, 216] width 267 height 172
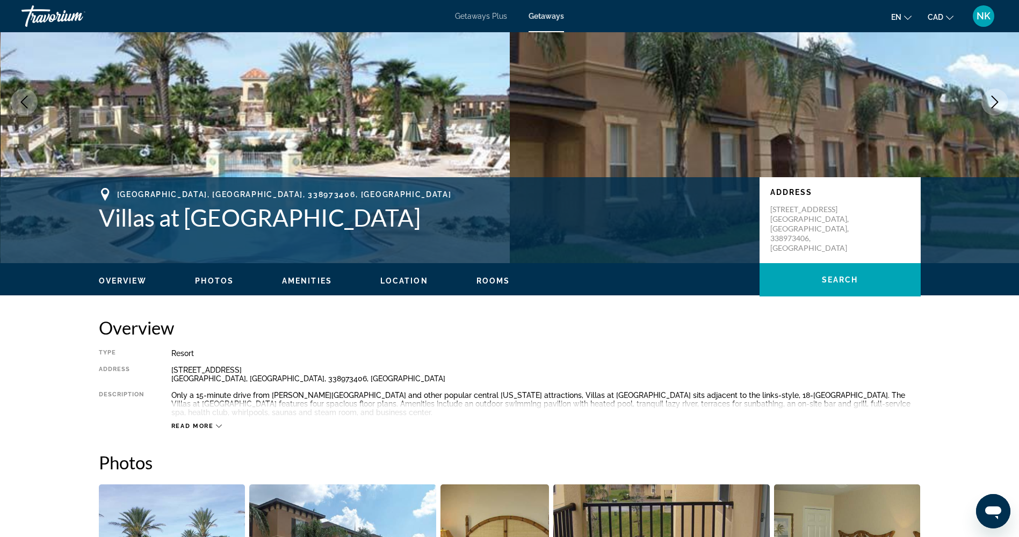
scroll to position [107, 0]
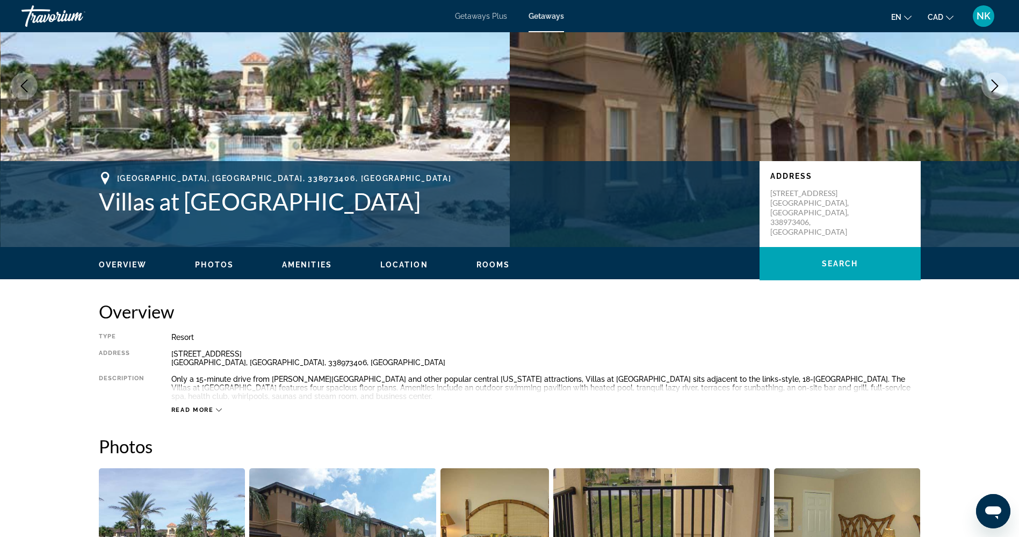
click at [208, 410] on span "Read more" at bounding box center [192, 410] width 42 height 7
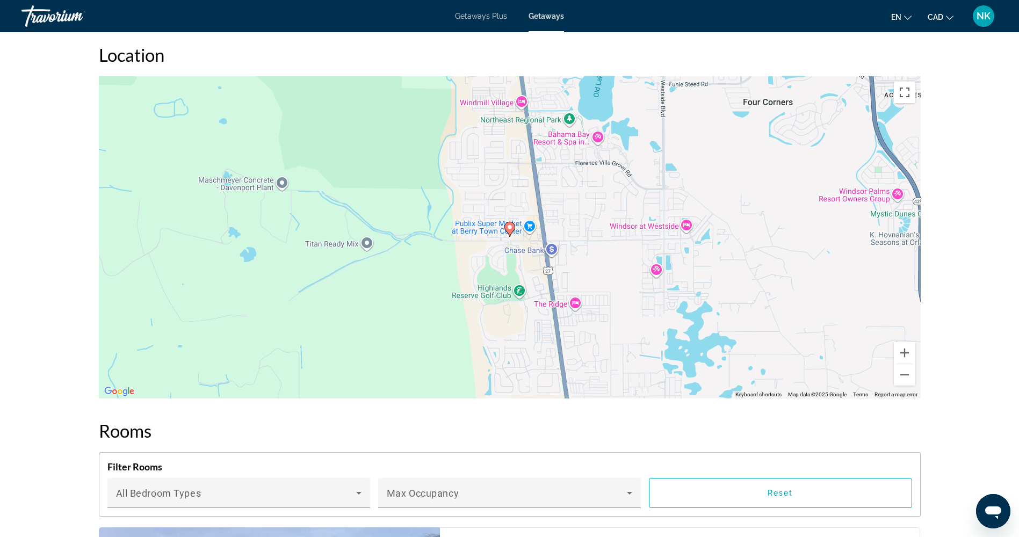
scroll to position [913, 0]
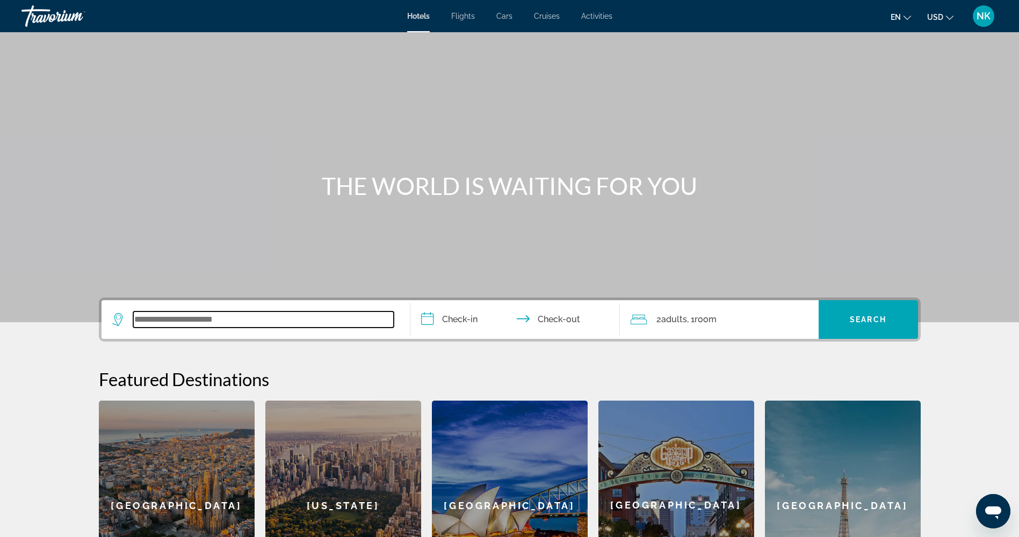
click at [176, 318] on input "Search widget" at bounding box center [263, 320] width 260 height 16
click at [177, 319] on input "Search widget" at bounding box center [263, 320] width 260 height 16
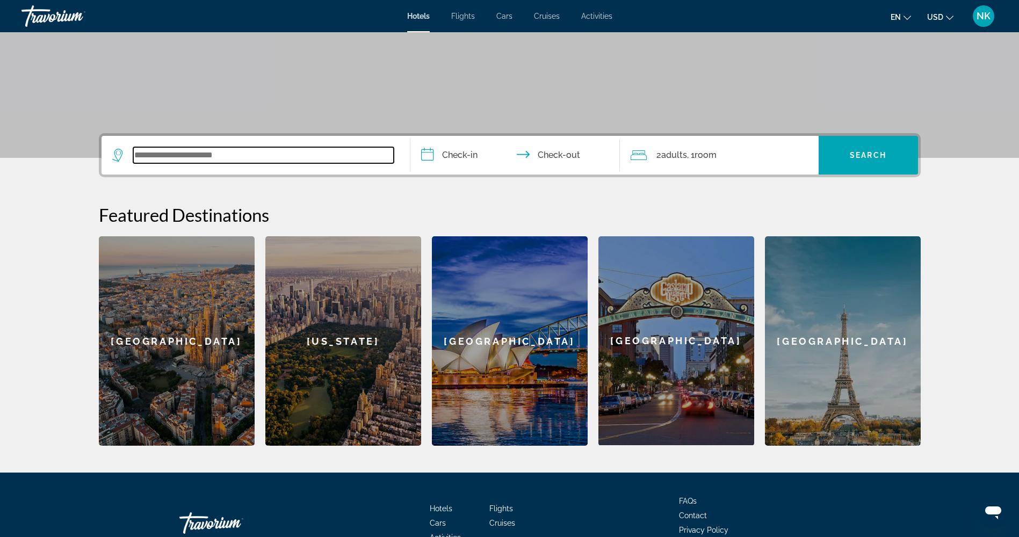
scroll to position [231, 0]
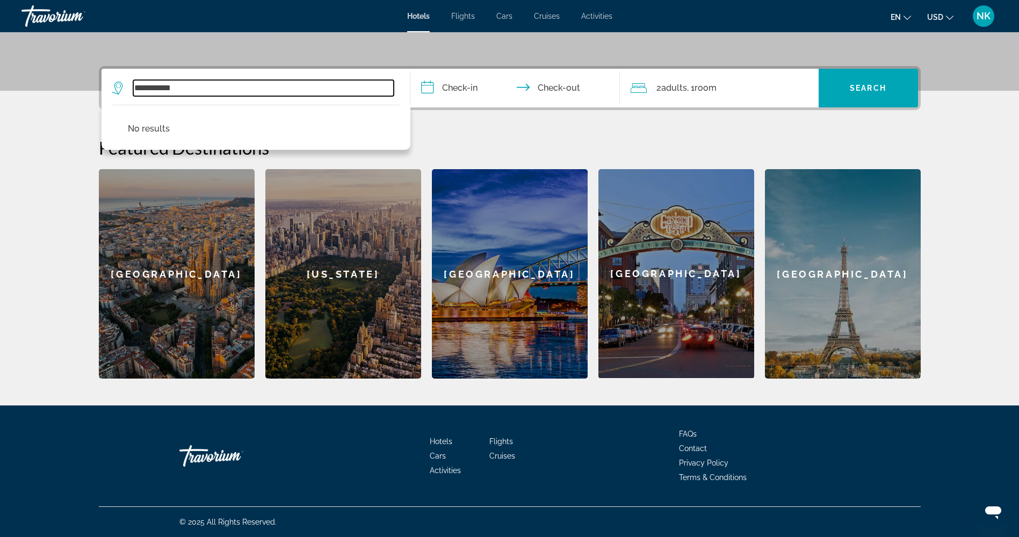
type input "**********"
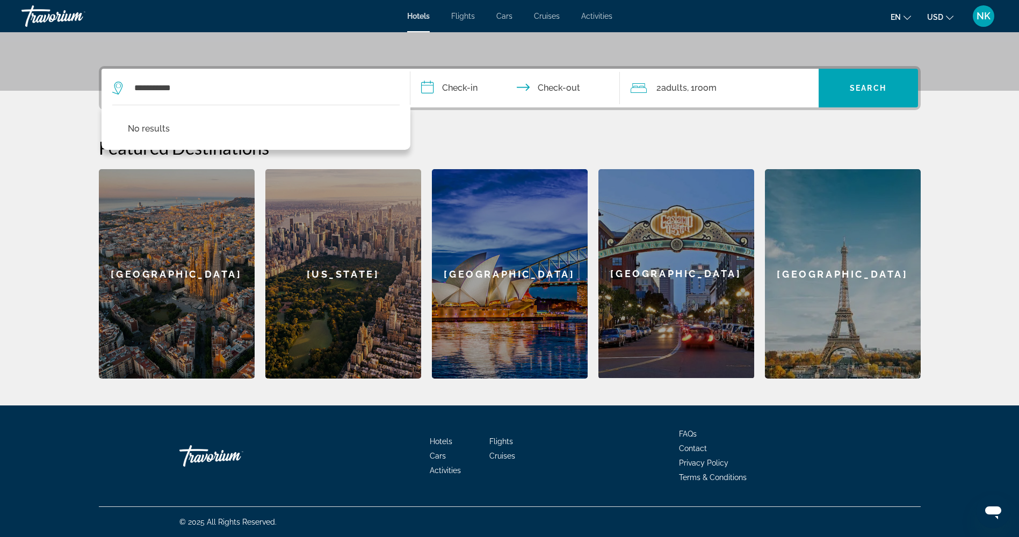
click at [467, 84] on input "**********" at bounding box center [517, 90] width 214 height 42
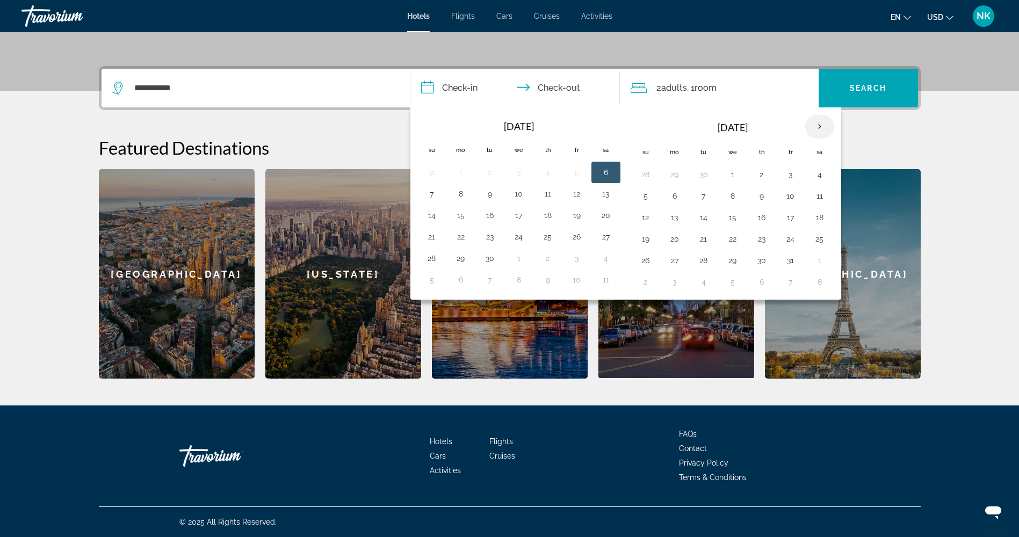
click at [822, 124] on th "Next month" at bounding box center [819, 127] width 29 height 24
click at [675, 196] on button "3" at bounding box center [674, 196] width 17 height 15
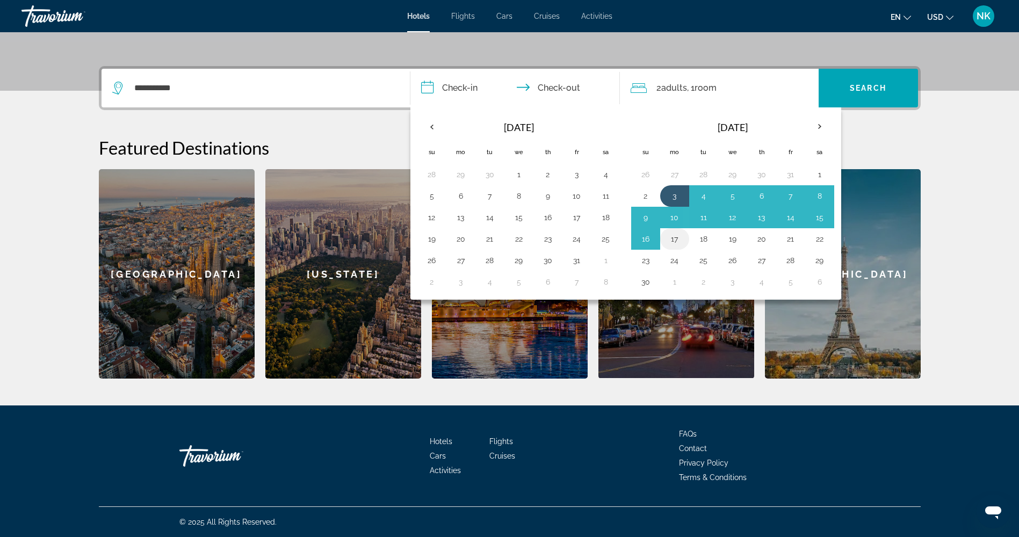
click at [675, 238] on button "17" at bounding box center [674, 238] width 17 height 15
type input "**********"
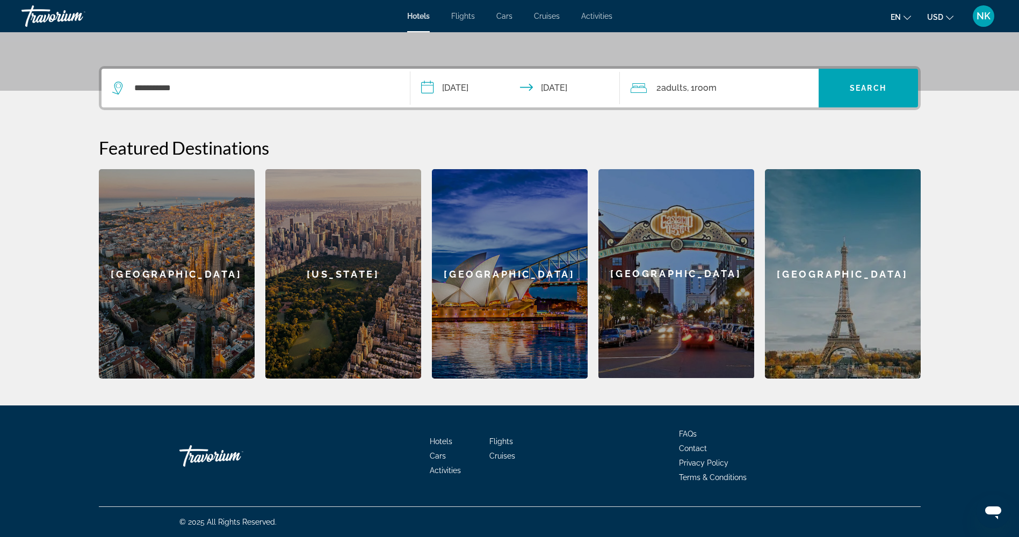
click at [662, 89] on span "2 Adult Adults" at bounding box center [671, 88] width 31 height 15
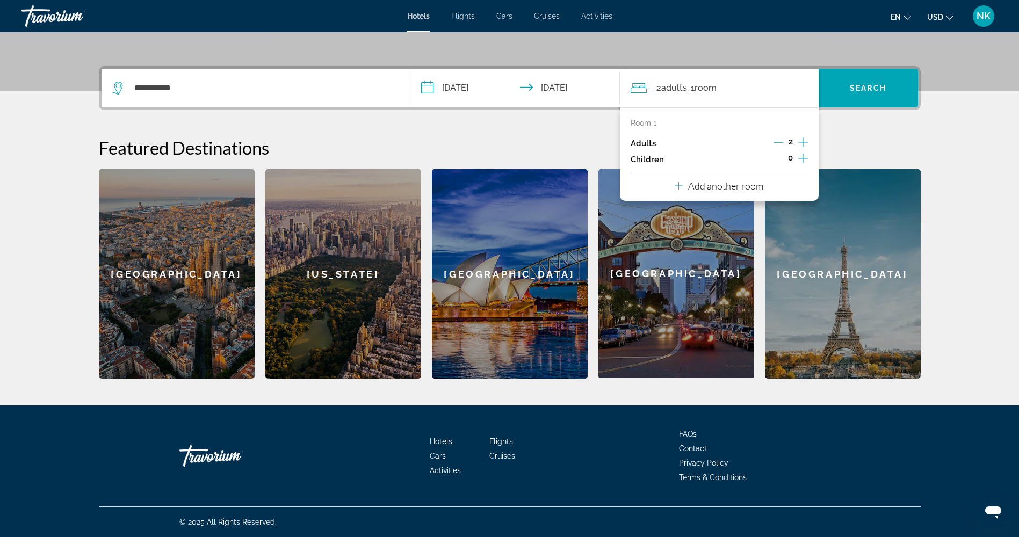
click at [800, 157] on icon "Increment children" at bounding box center [803, 158] width 10 height 13
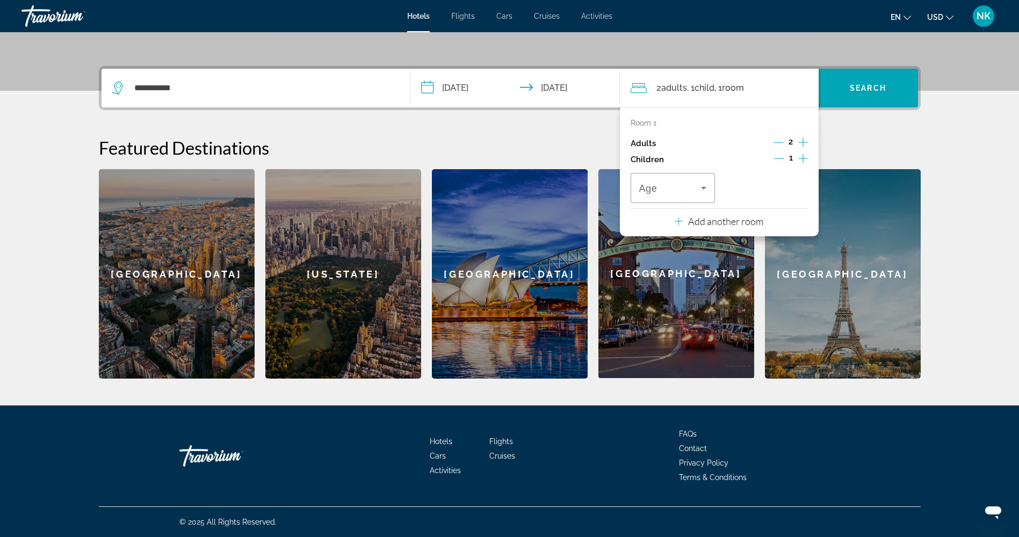
click at [800, 157] on icon "Increment children" at bounding box center [803, 158] width 10 height 13
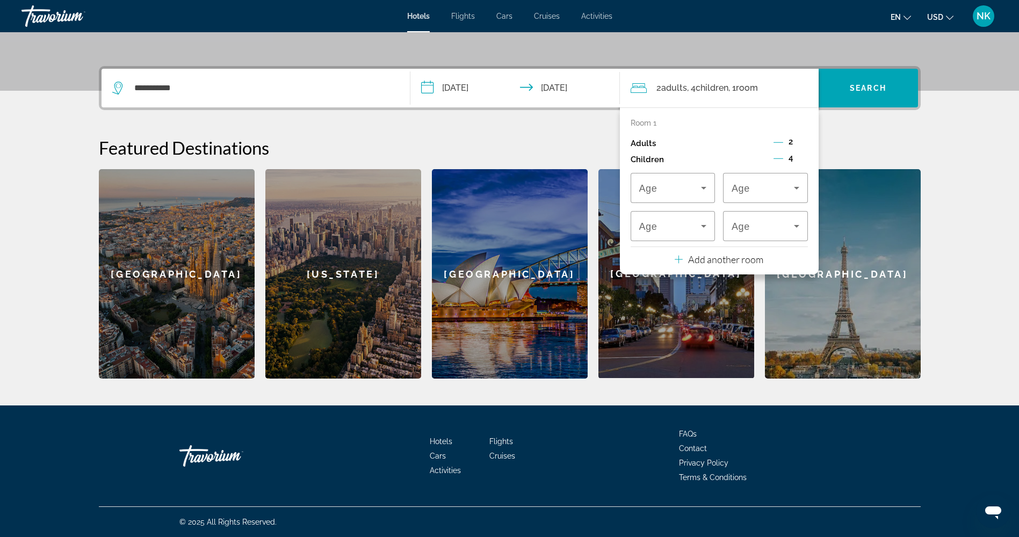
click at [757, 262] on p "Add another room" at bounding box center [725, 260] width 75 height 12
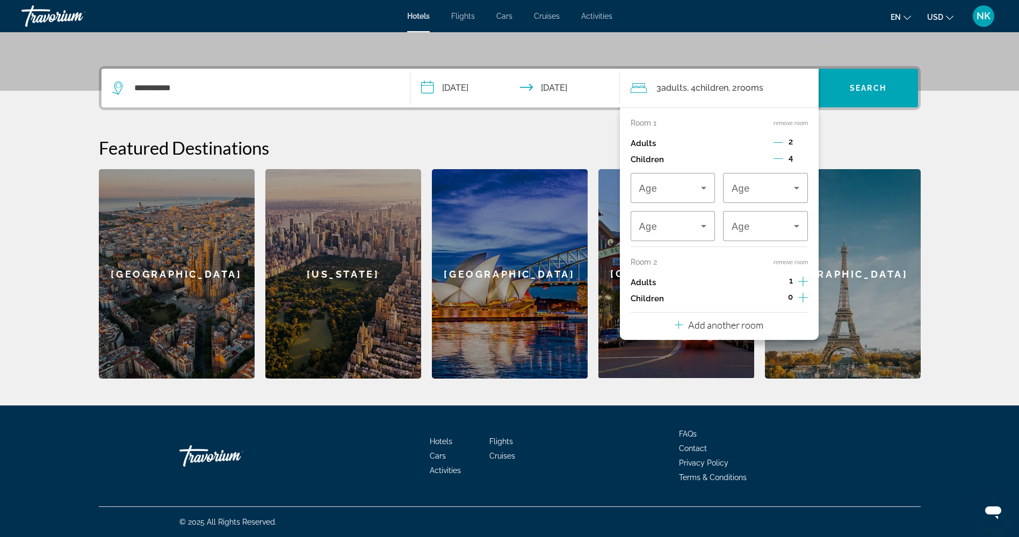
click at [802, 299] on icon "Increment children" at bounding box center [803, 298] width 10 height 10
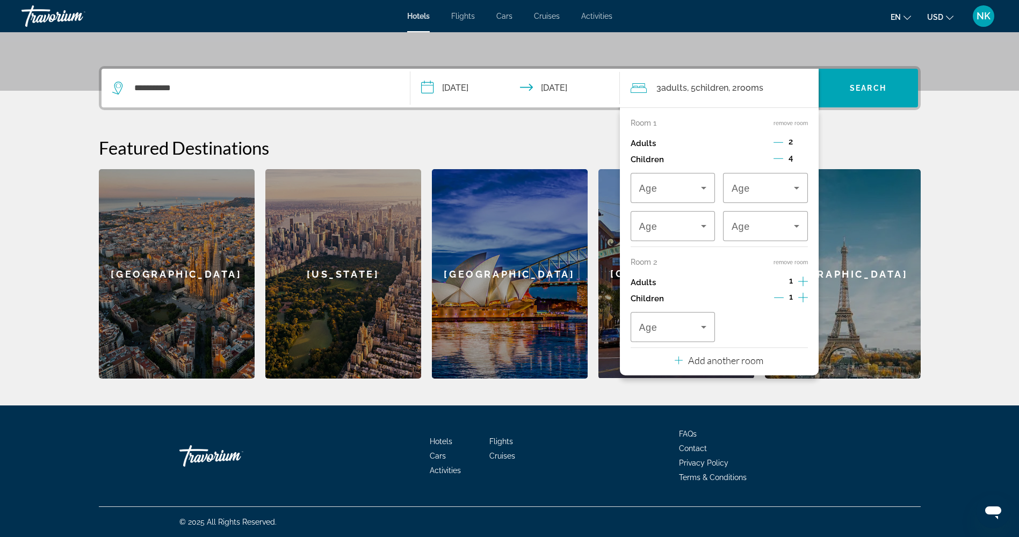
click at [802, 299] on icon "Increment children" at bounding box center [803, 298] width 10 height 10
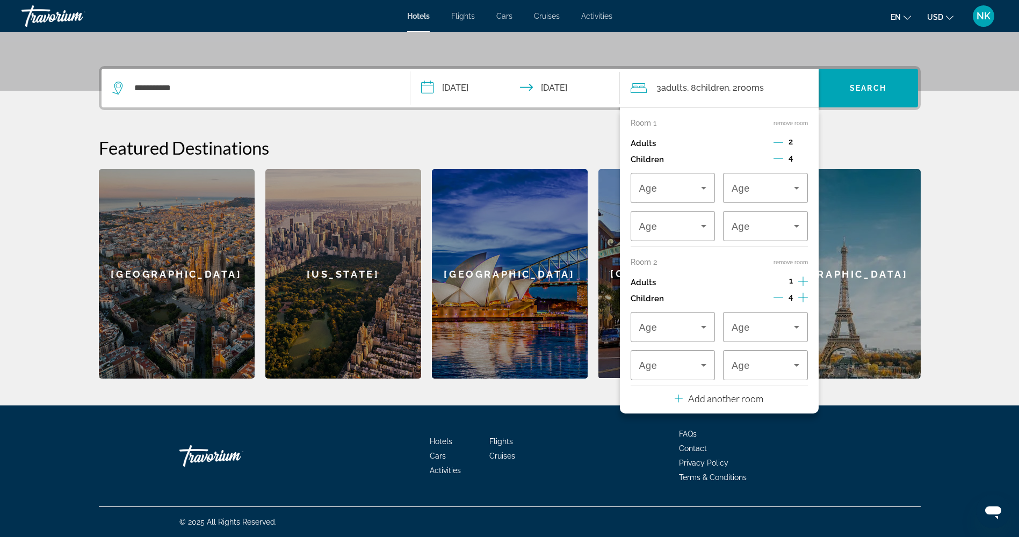
click at [802, 299] on icon "Increment children" at bounding box center [803, 298] width 10 height 10
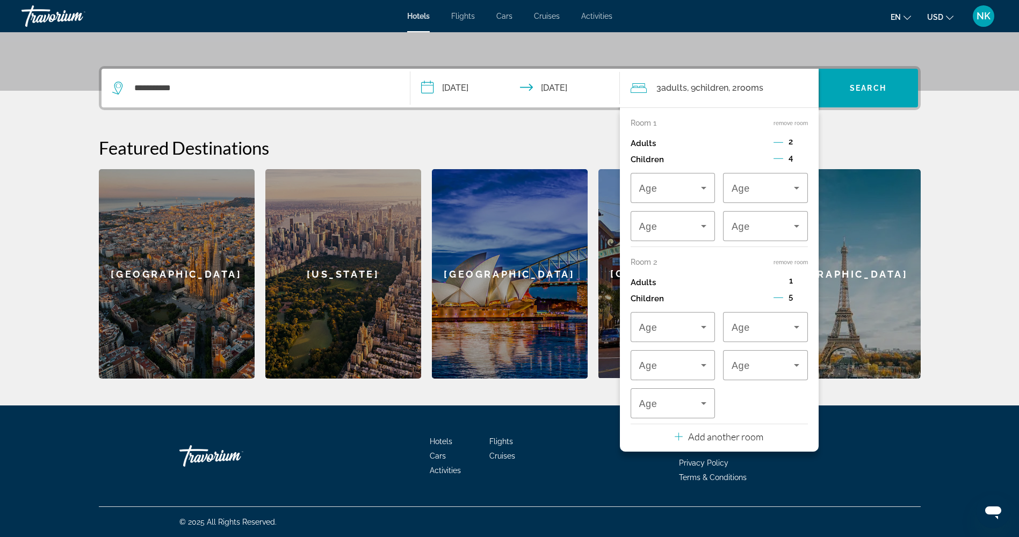
click at [781, 142] on icon "Decrement adults" at bounding box center [778, 142] width 10 height 10
click at [802, 154] on icon "Increment children" at bounding box center [803, 158] width 10 height 13
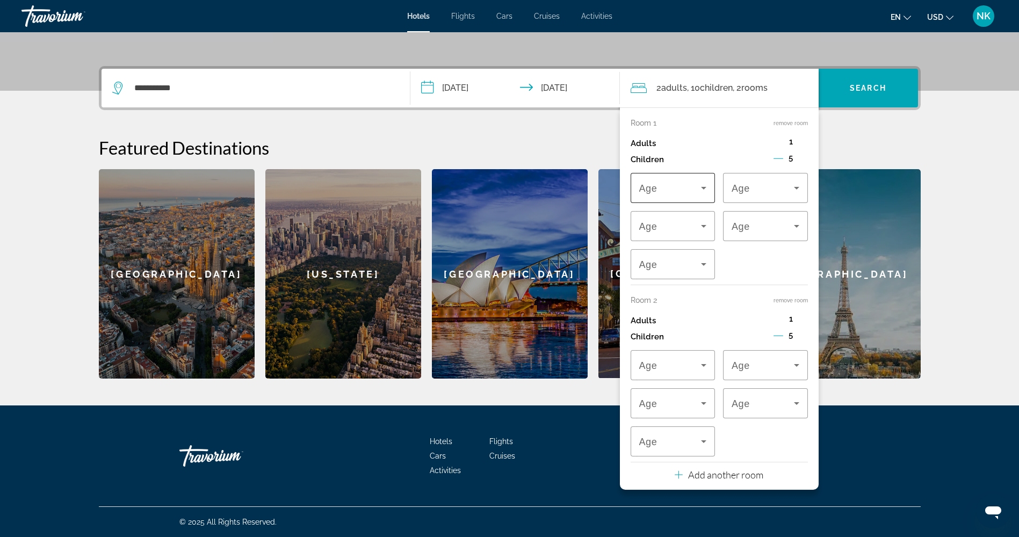
click at [698, 183] on icon "Travelers: 2 adults, 10 children" at bounding box center [703, 188] width 13 height 13
click at [685, 313] on mat-option "16" at bounding box center [673, 308] width 85 height 26
click at [762, 192] on div "16" at bounding box center [763, 188] width 62 height 13
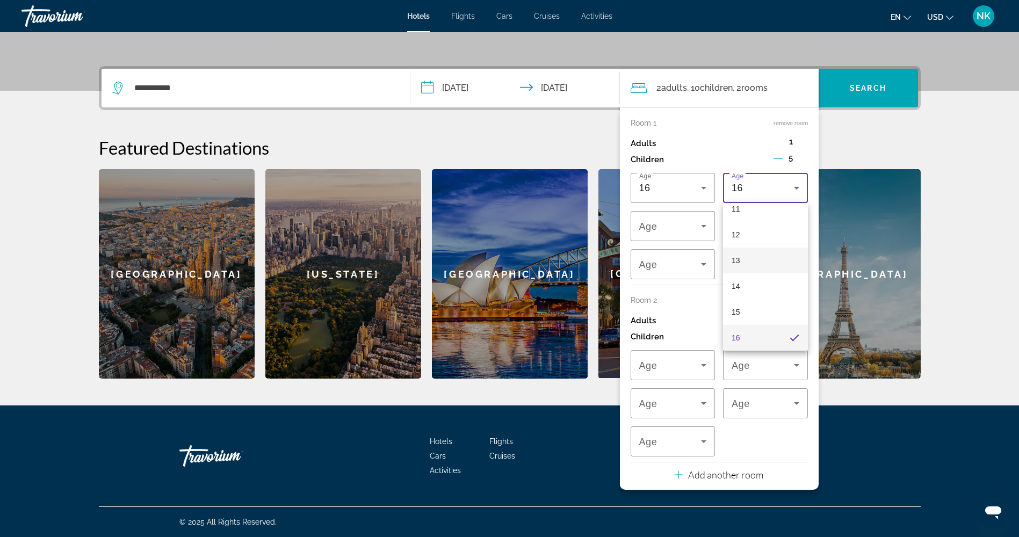
click at [753, 258] on mat-option "13" at bounding box center [765, 261] width 85 height 26
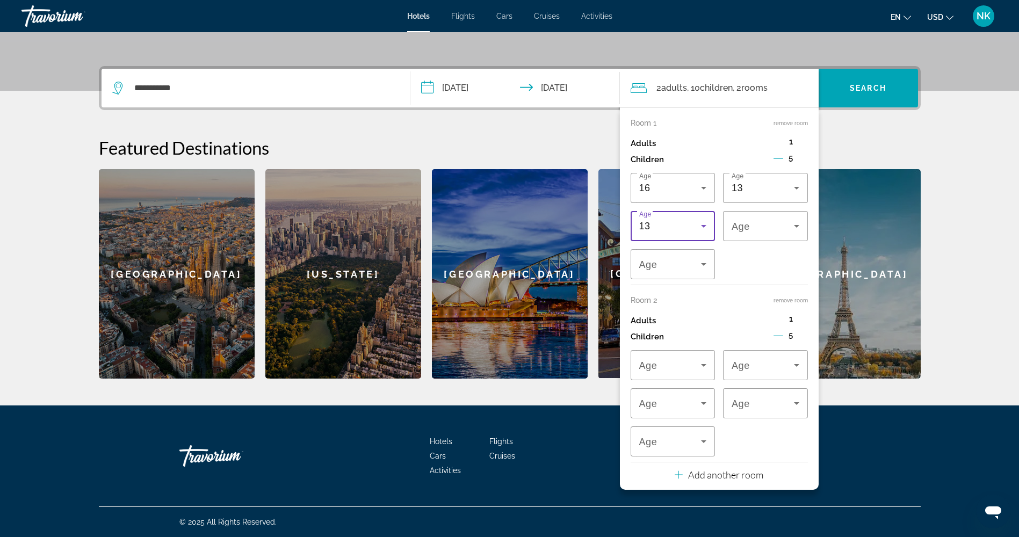
click at [642, 222] on span "13" at bounding box center [644, 226] width 11 height 11
click at [672, 347] on mat-option "12" at bounding box center [673, 350] width 85 height 26
click at [744, 226] on div "12" at bounding box center [763, 226] width 62 height 13
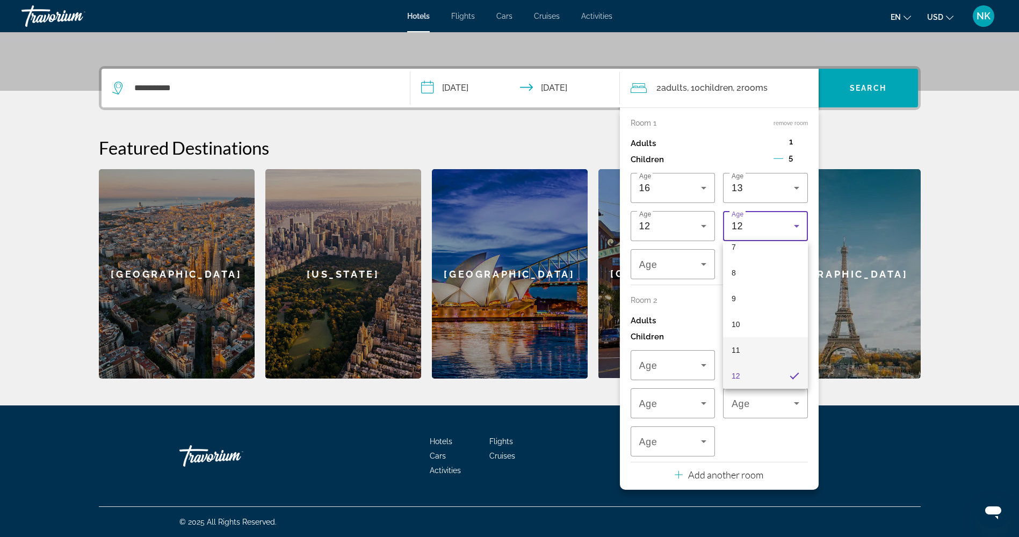
click at [747, 349] on mat-option "11" at bounding box center [765, 350] width 85 height 26
click at [686, 264] on div "11" at bounding box center [670, 264] width 62 height 13
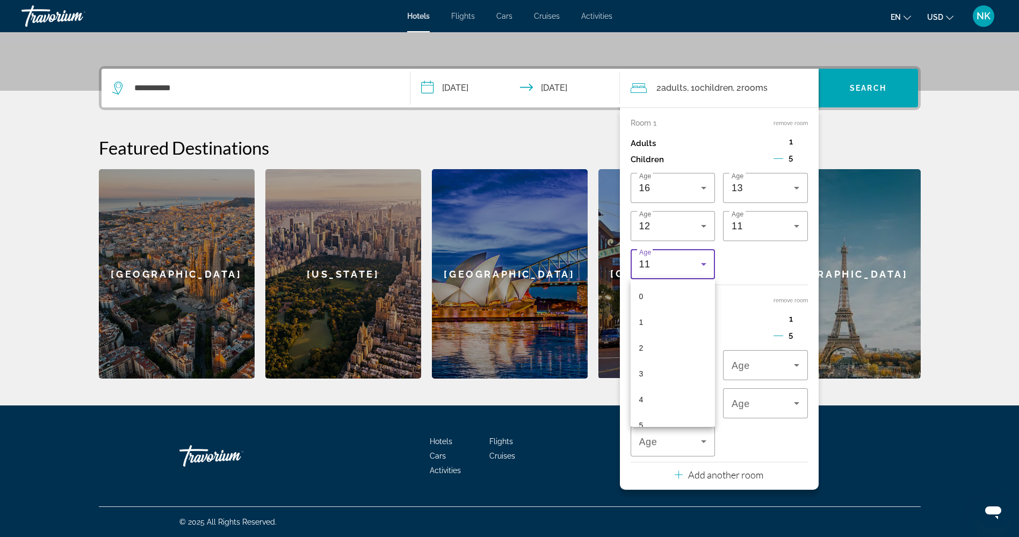
scroll to position [166, 0]
click at [677, 417] on mat-option "11" at bounding box center [673, 414] width 85 height 26
click at [669, 358] on div "Travelers: 2 adults, 10 children" at bounding box center [673, 365] width 68 height 30
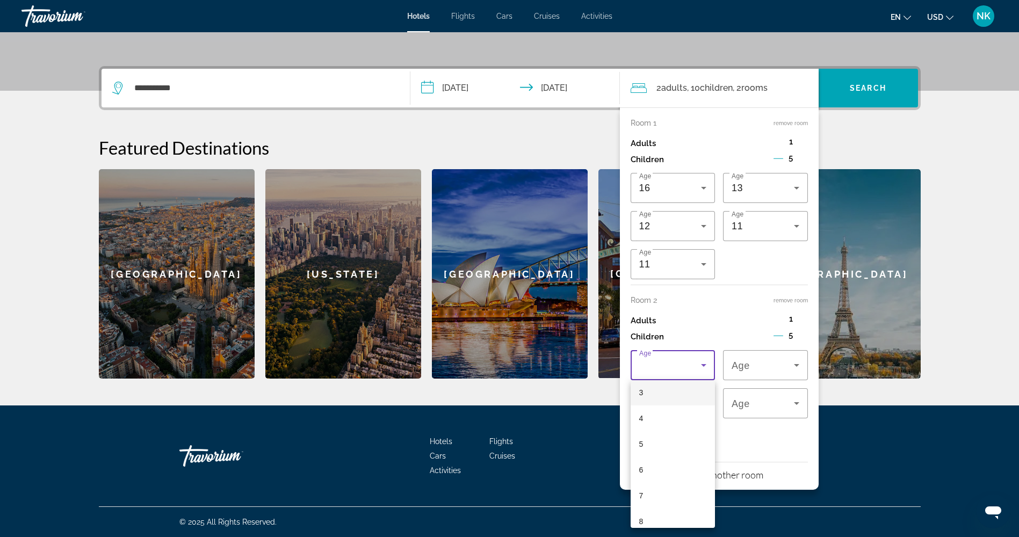
scroll to position [215, 0]
click at [670, 407] on mat-option "9" at bounding box center [673, 415] width 85 height 26
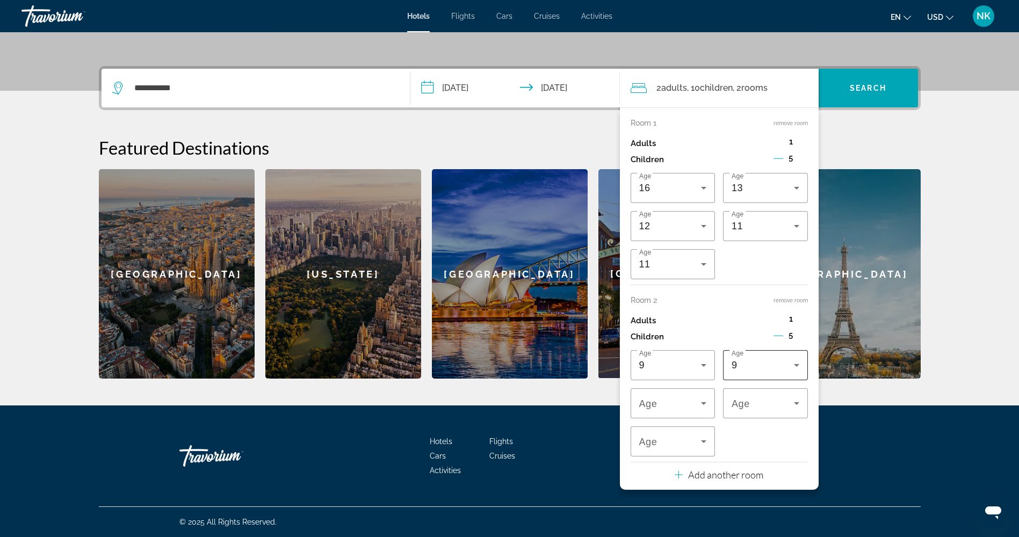
click at [766, 355] on div "9" at bounding box center [766, 365] width 68 height 30
click at [758, 488] on mat-option "8" at bounding box center [765, 489] width 85 height 26
click at [757, 408] on span "Travelers: 2 adults, 10 children" at bounding box center [763, 403] width 62 height 13
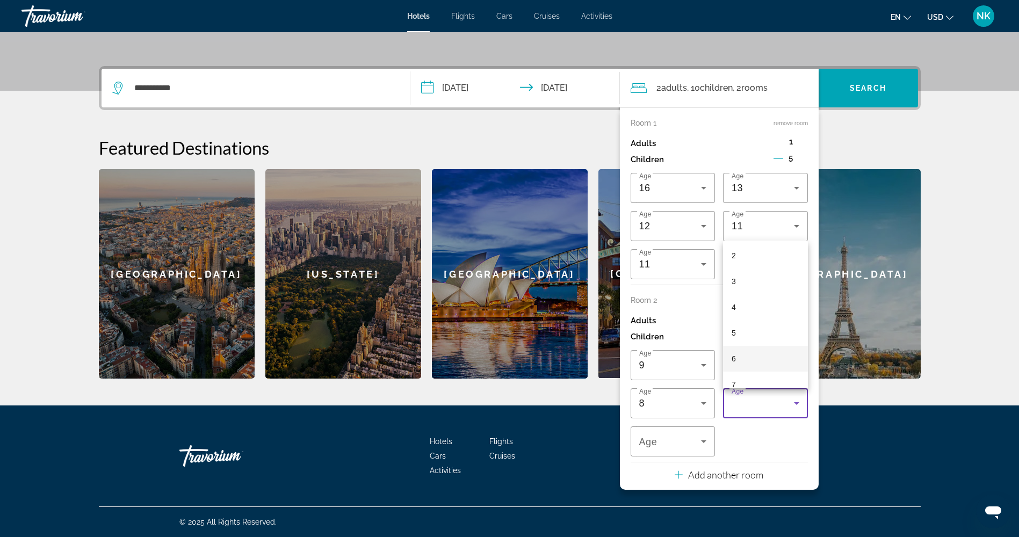
click at [749, 356] on mat-option "6" at bounding box center [765, 359] width 85 height 26
click at [687, 451] on div "6" at bounding box center [673, 441] width 68 height 30
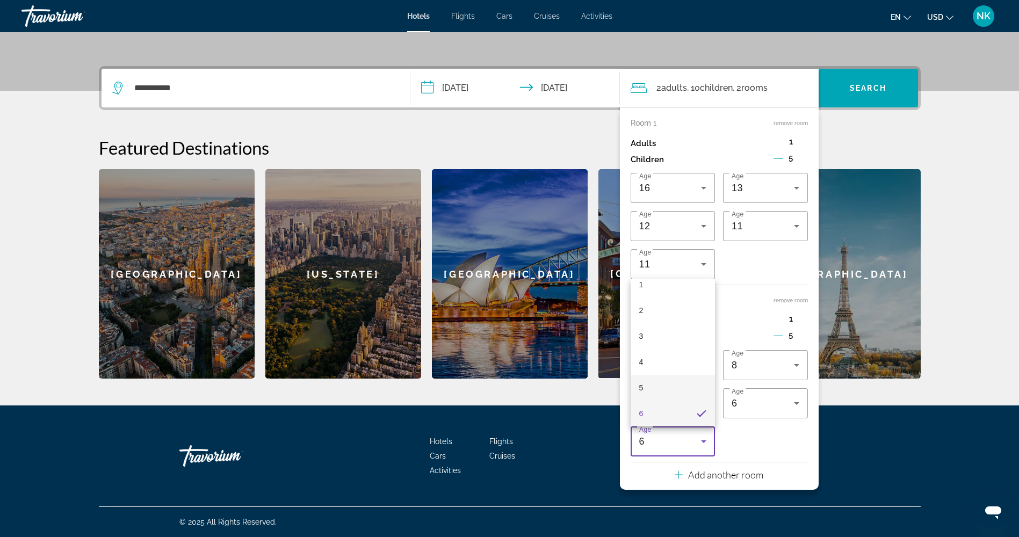
click at [687, 389] on mat-option "5" at bounding box center [673, 388] width 85 height 26
click at [700, 401] on icon "Travelers: 2 adults, 10 children" at bounding box center [703, 403] width 13 height 13
click at [661, 242] on mat-option "3" at bounding box center [673, 247] width 85 height 26
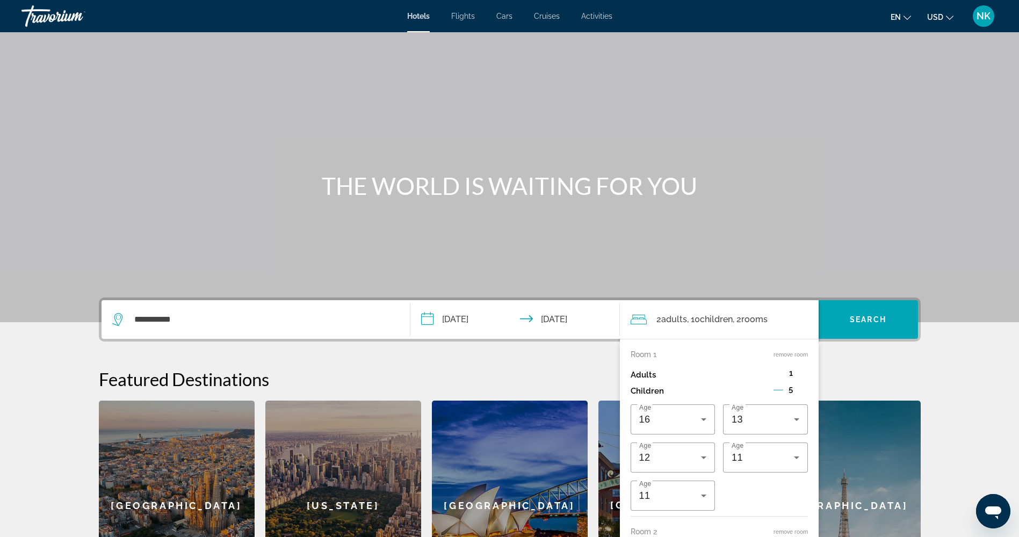
scroll to position [231, 0]
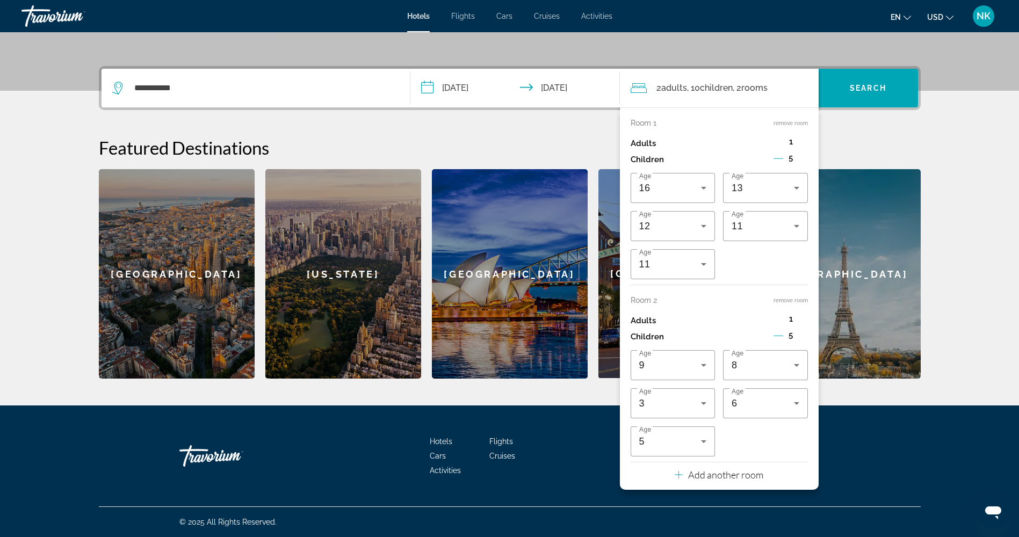
click at [781, 96] on div "2 Adult Adults , 10 Child Children , 2 Room rooms" at bounding box center [725, 88] width 188 height 39
click at [851, 87] on span "Search" at bounding box center [868, 88] width 37 height 9
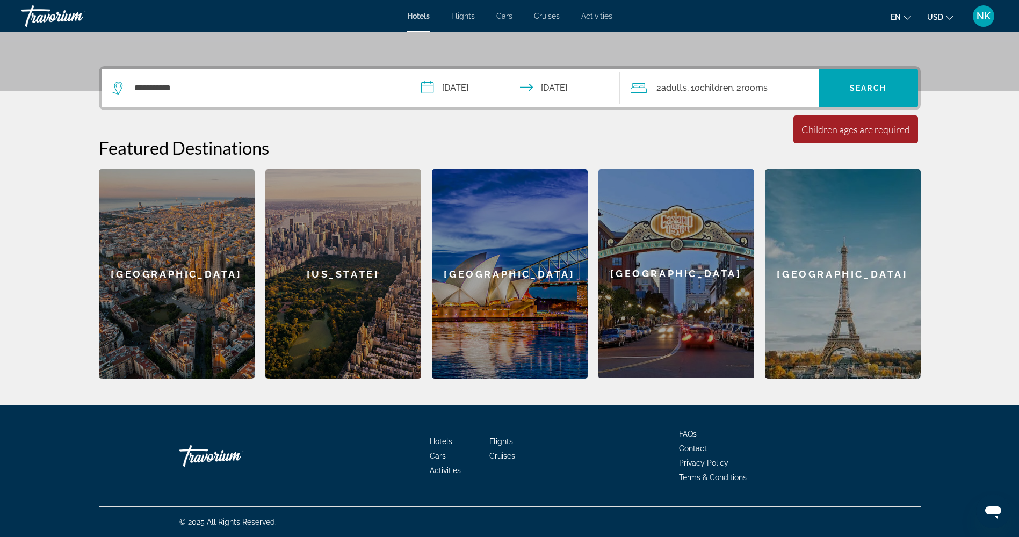
click at [739, 90] on span ", 2 Room rooms" at bounding box center [750, 88] width 35 height 15
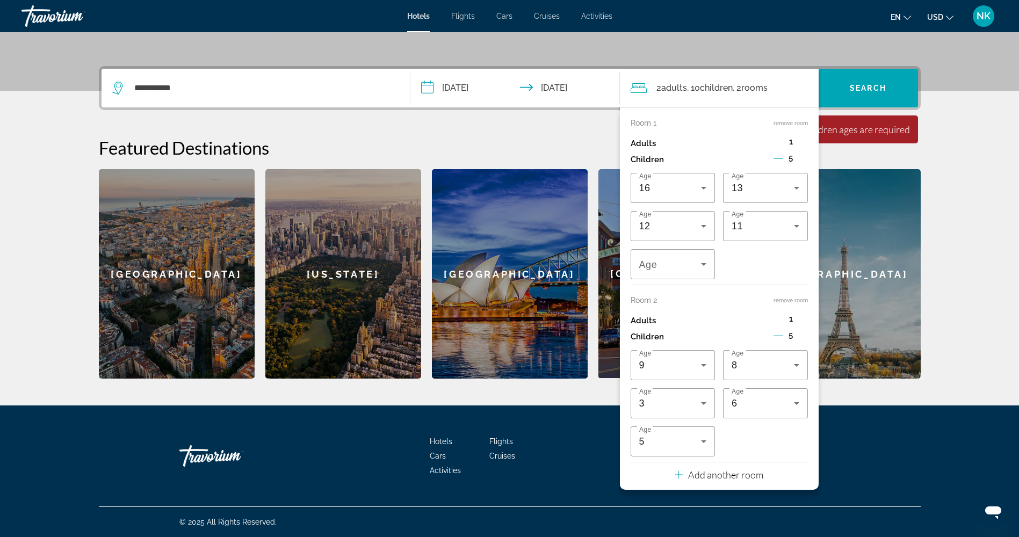
click at [739, 90] on span ", 2 Room rooms" at bounding box center [750, 88] width 35 height 15
click at [699, 269] on icon "Travelers: 2 adults, 10 children" at bounding box center [703, 264] width 13 height 13
click at [673, 415] on mat-option "11" at bounding box center [673, 419] width 85 height 26
click at [855, 153] on h2 "Featured Destinations" at bounding box center [510, 147] width 822 height 21
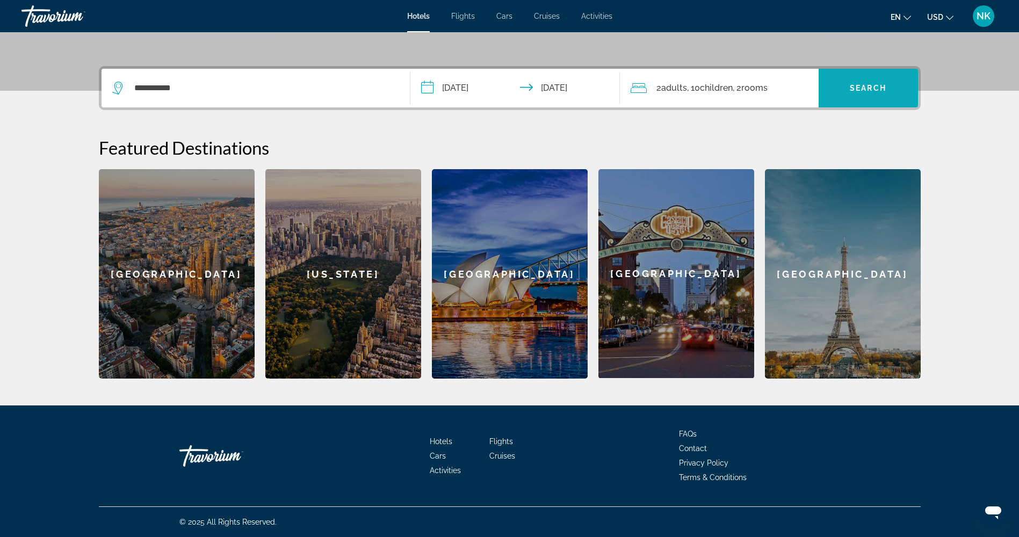
click at [859, 97] on span "Search widget" at bounding box center [868, 88] width 99 height 26
click at [762, 96] on div "2 Adult Adults , 10 Child Children , 2 Room rooms" at bounding box center [725, 88] width 188 height 39
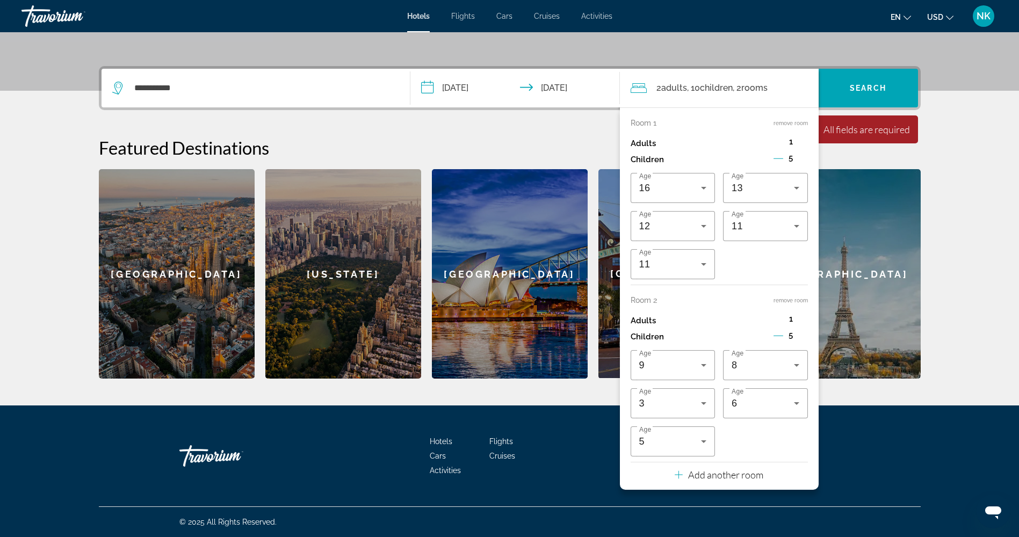
click at [750, 82] on span ", 2 Room rooms" at bounding box center [750, 88] width 35 height 15
click at [222, 99] on div "**********" at bounding box center [255, 88] width 287 height 39
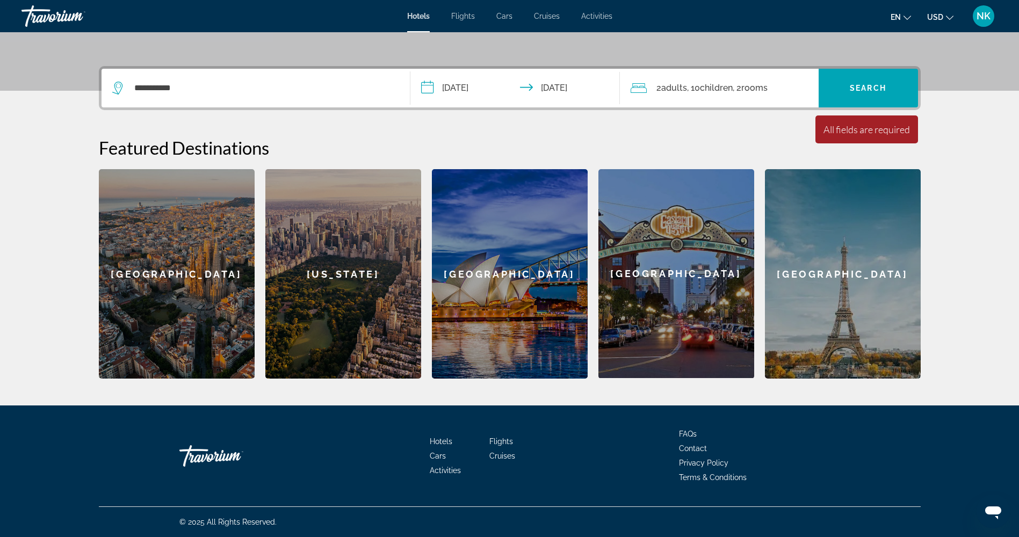
click at [205, 76] on div "**********" at bounding box center [255, 88] width 287 height 39
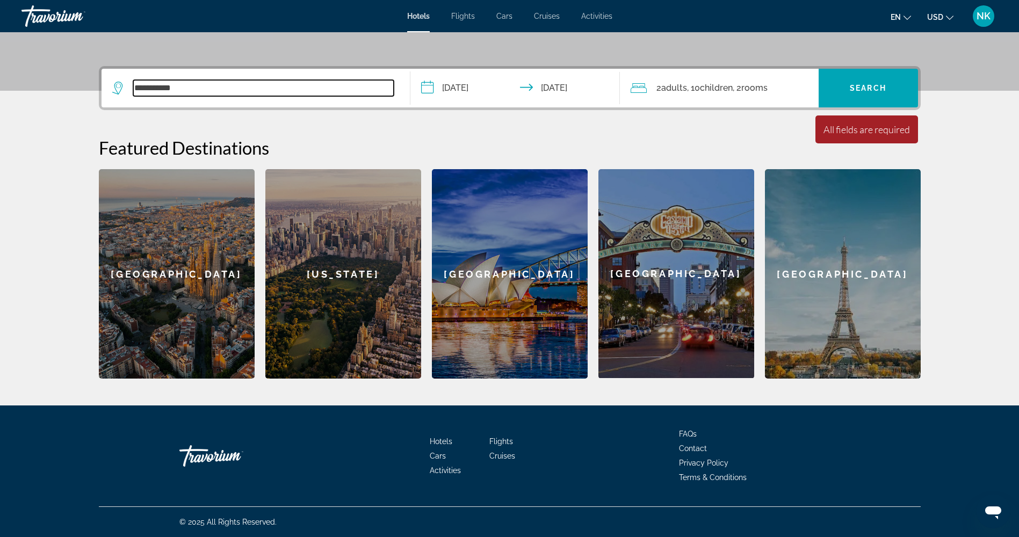
click at [204, 85] on input "**********" at bounding box center [263, 88] width 260 height 16
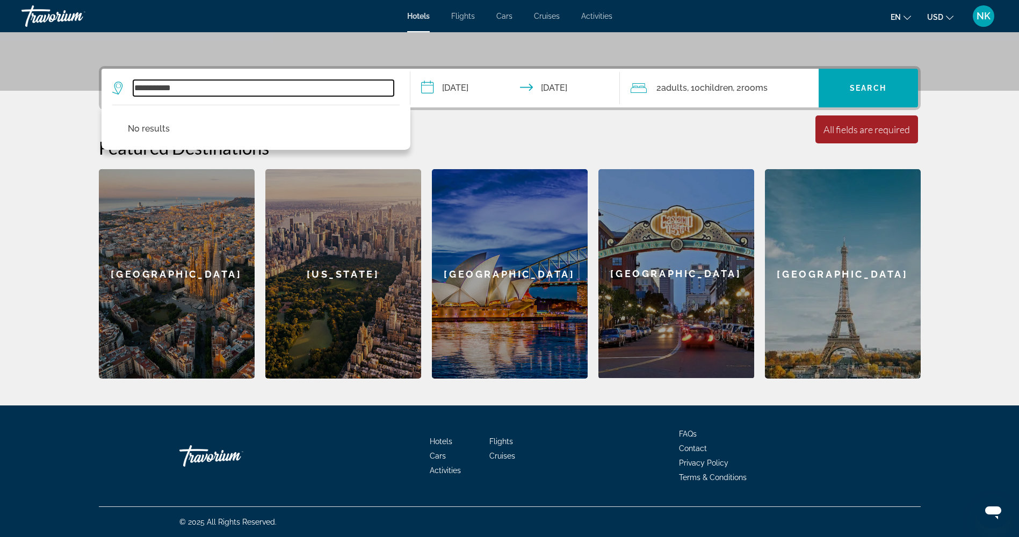
click at [225, 82] on input "**********" at bounding box center [263, 88] width 260 height 16
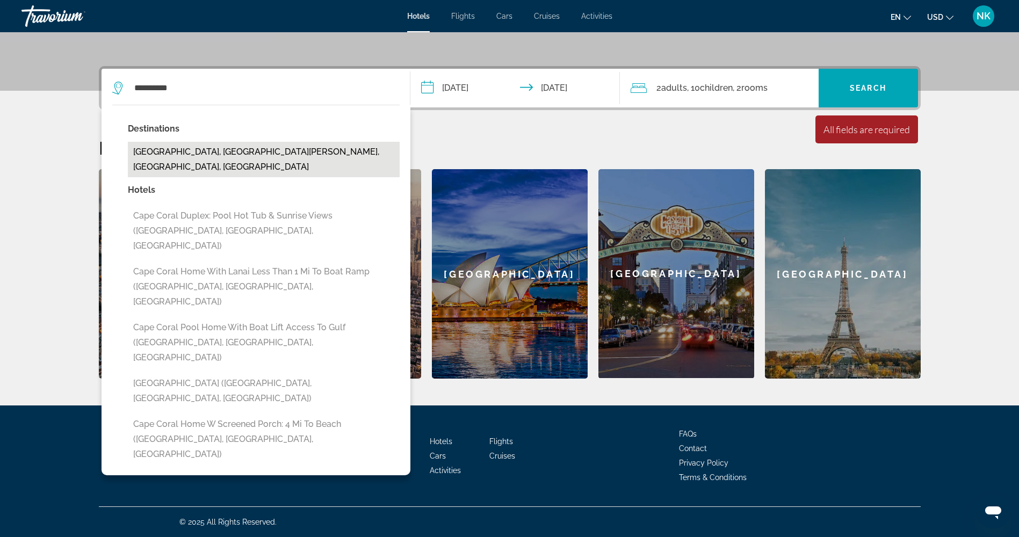
click at [239, 152] on button "[GEOGRAPHIC_DATA], [GEOGRAPHIC_DATA][PERSON_NAME], [GEOGRAPHIC_DATA], [GEOGRAPH…" at bounding box center [264, 159] width 272 height 35
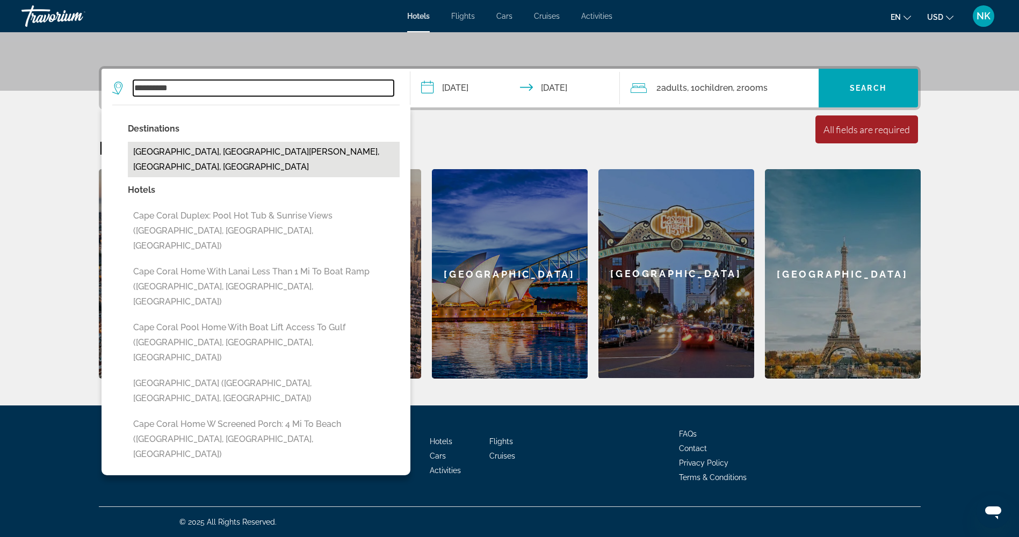
type input "**********"
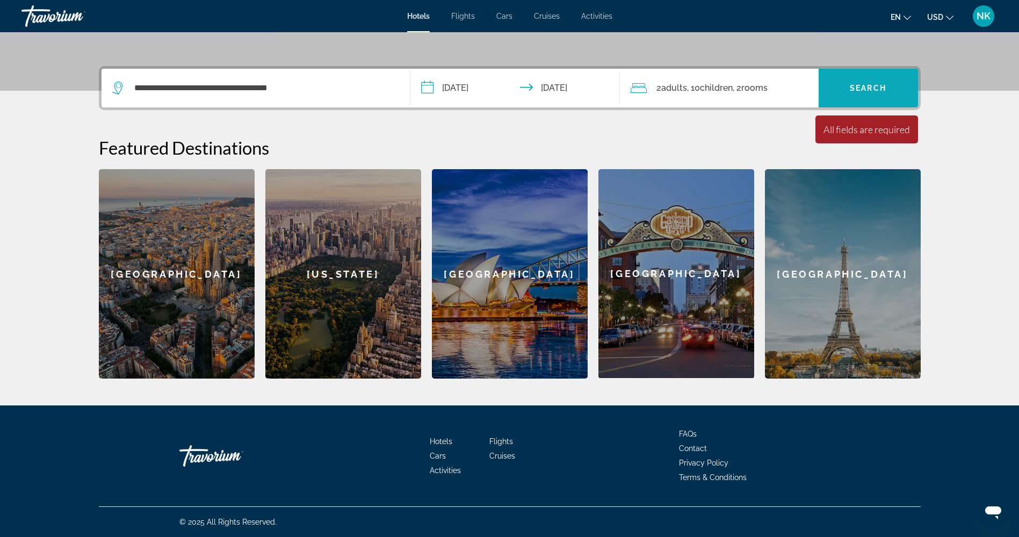
click at [870, 83] on span "Search widget" at bounding box center [868, 88] width 99 height 26
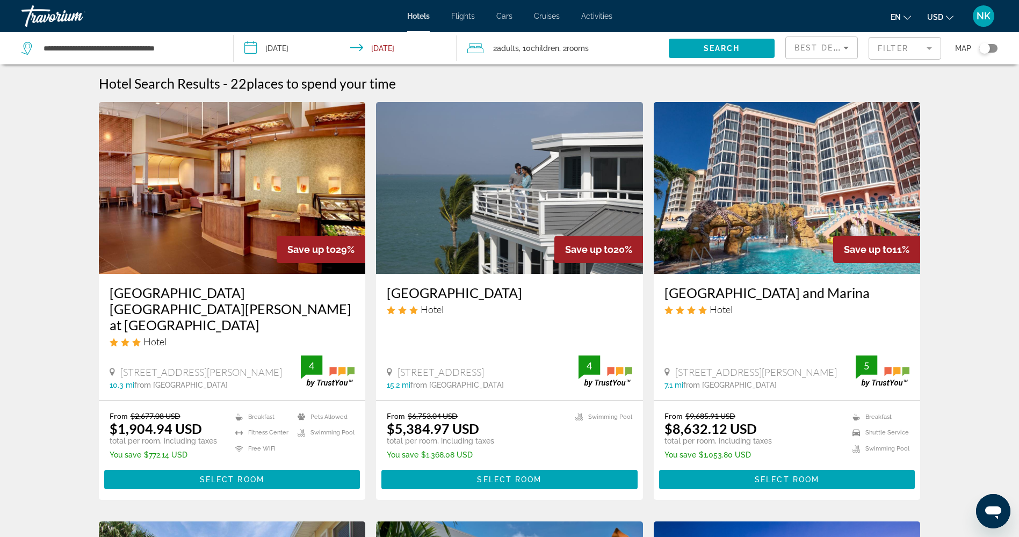
click at [951, 15] on icon "Change currency" at bounding box center [950, 18] width 8 height 8
click at [925, 70] on button "CAD (Can$)" at bounding box center [918, 71] width 53 height 14
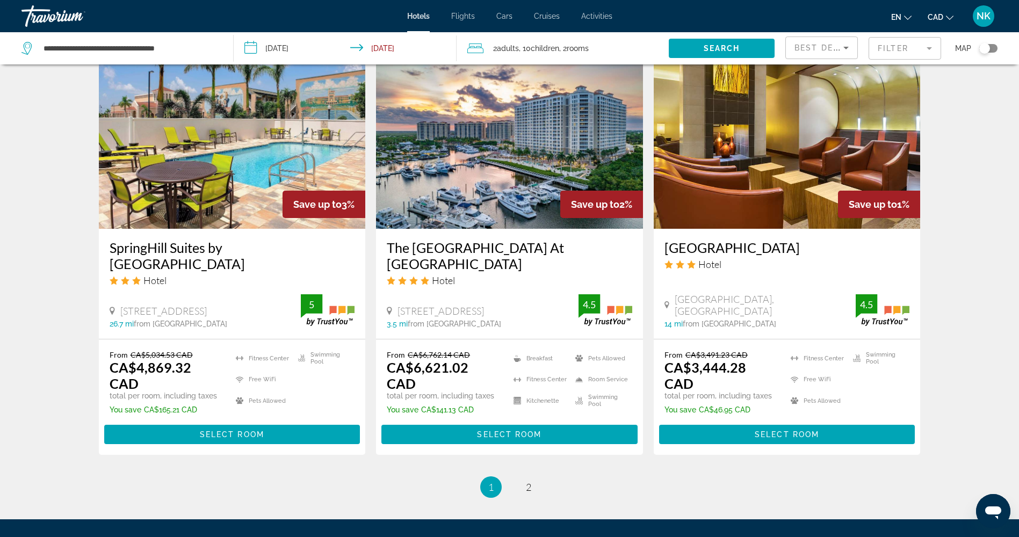
scroll to position [1338, 0]
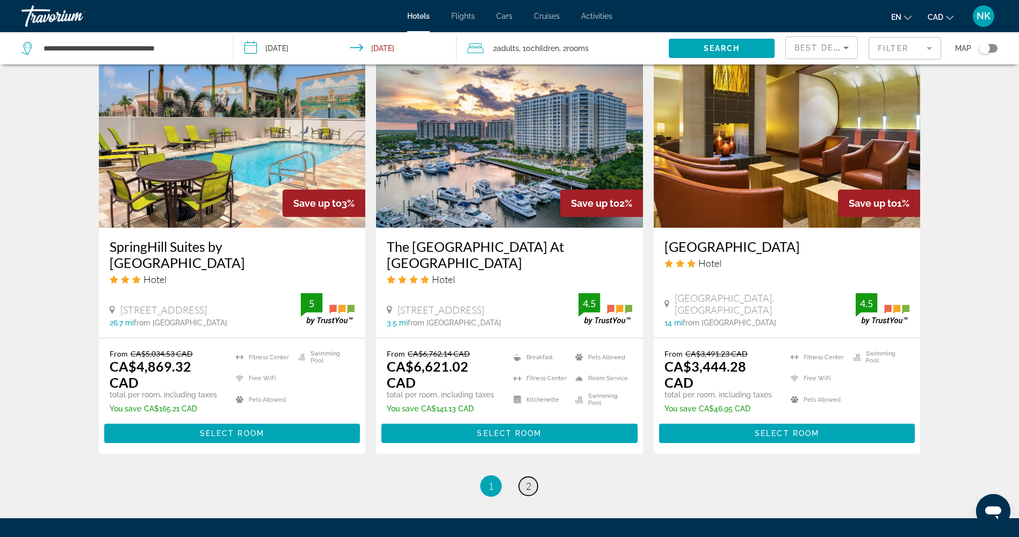
click at [527, 480] on span "2" at bounding box center [528, 486] width 5 height 12
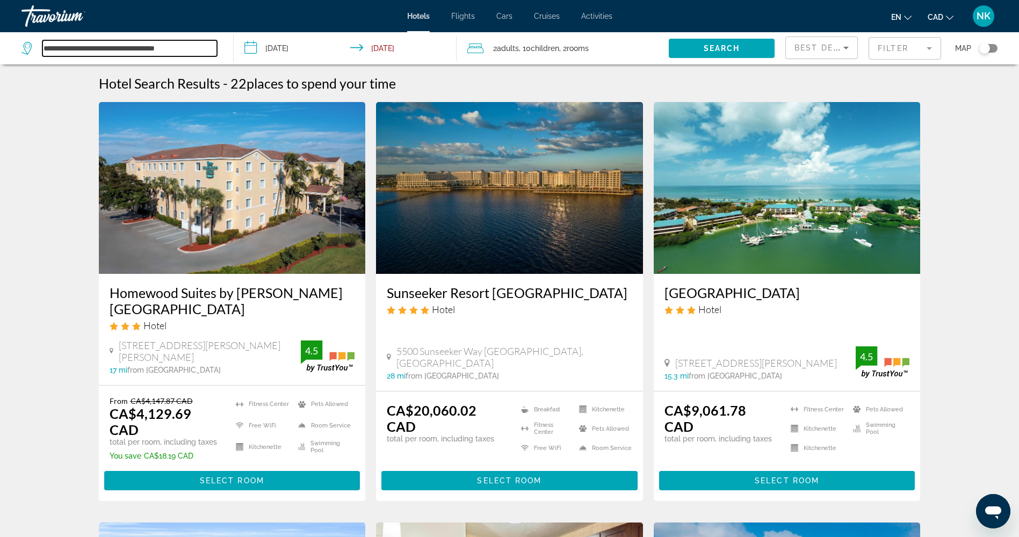
click at [186, 49] on input "**********" at bounding box center [129, 48] width 175 height 16
click at [185, 49] on input "**********" at bounding box center [129, 48] width 175 height 16
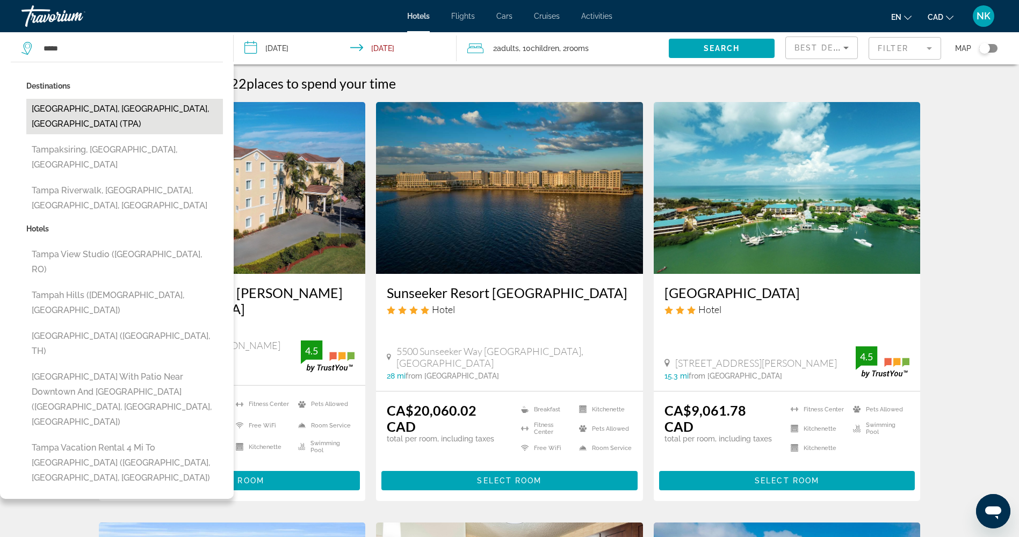
click at [152, 110] on button "[GEOGRAPHIC_DATA], [GEOGRAPHIC_DATA], [GEOGRAPHIC_DATA] (TPA)" at bounding box center [124, 116] width 197 height 35
type input "**********"
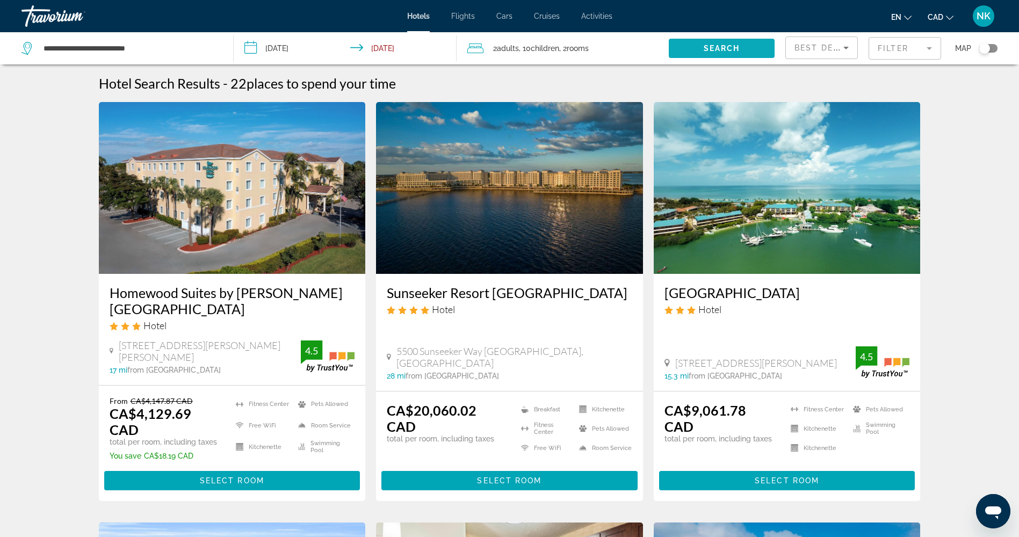
click at [691, 44] on span "Search widget" at bounding box center [722, 48] width 106 height 26
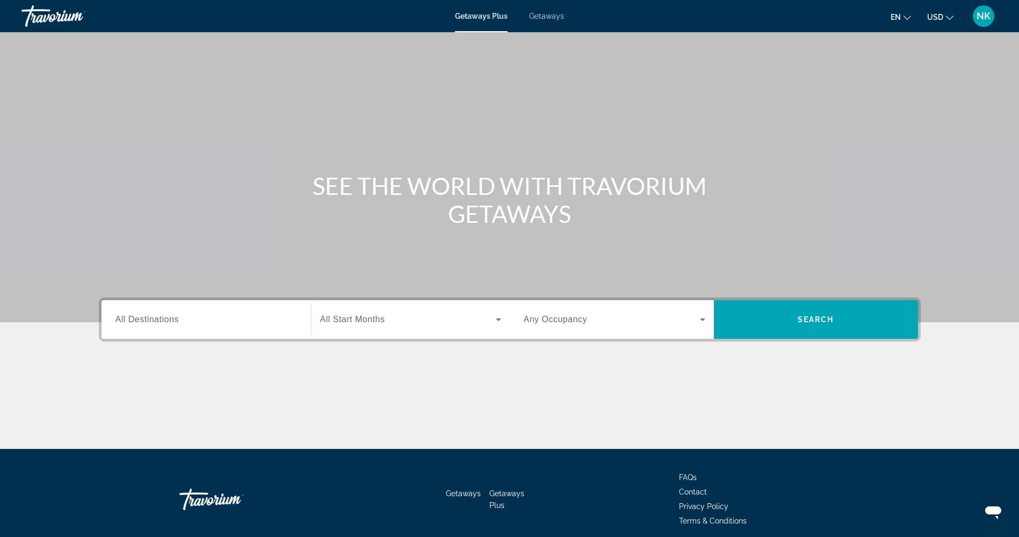
click at [539, 19] on span "Getaways" at bounding box center [546, 16] width 35 height 9
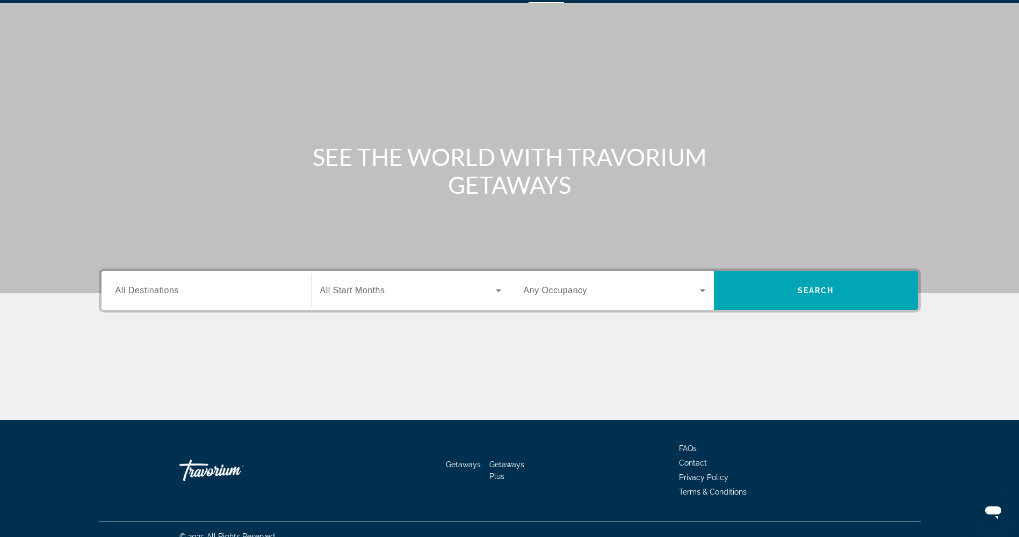
scroll to position [44, 0]
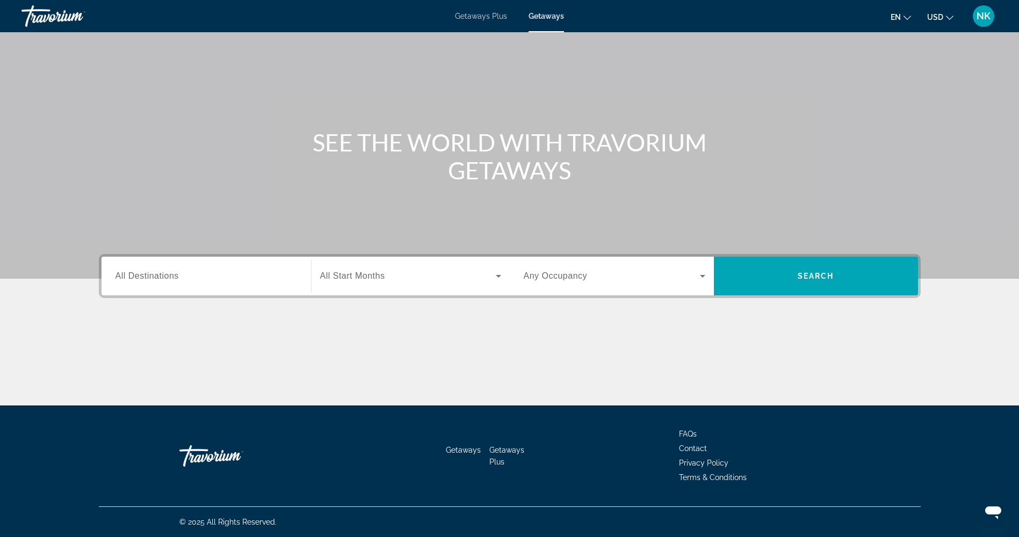
click at [172, 280] on span "All Destinations" at bounding box center [146, 275] width 63 height 9
click at [172, 280] on input "Destination All Destinations" at bounding box center [206, 276] width 182 height 13
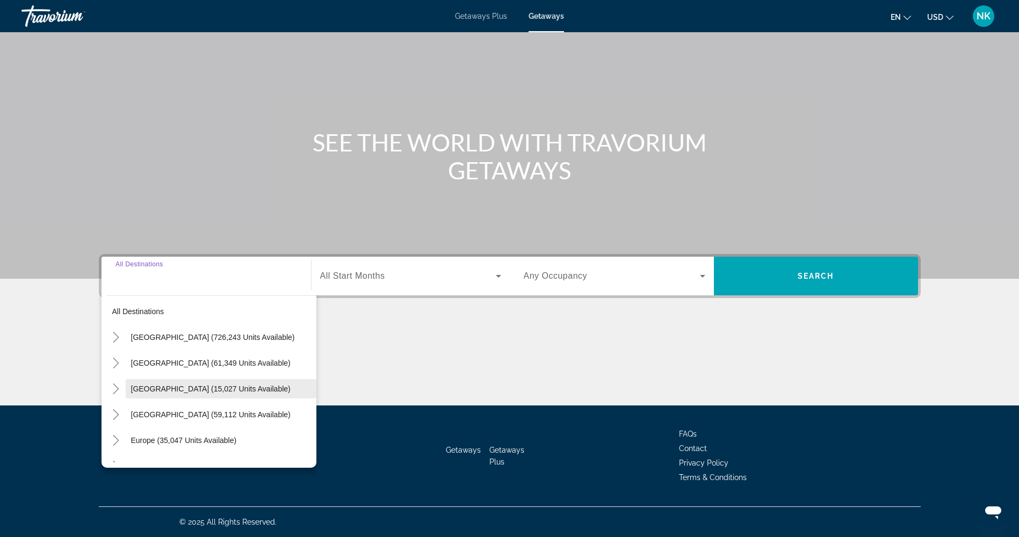
scroll to position [0, 0]
click at [179, 387] on span "Canada (15,027 units available)" at bounding box center [211, 391] width 160 height 9
type input "**********"
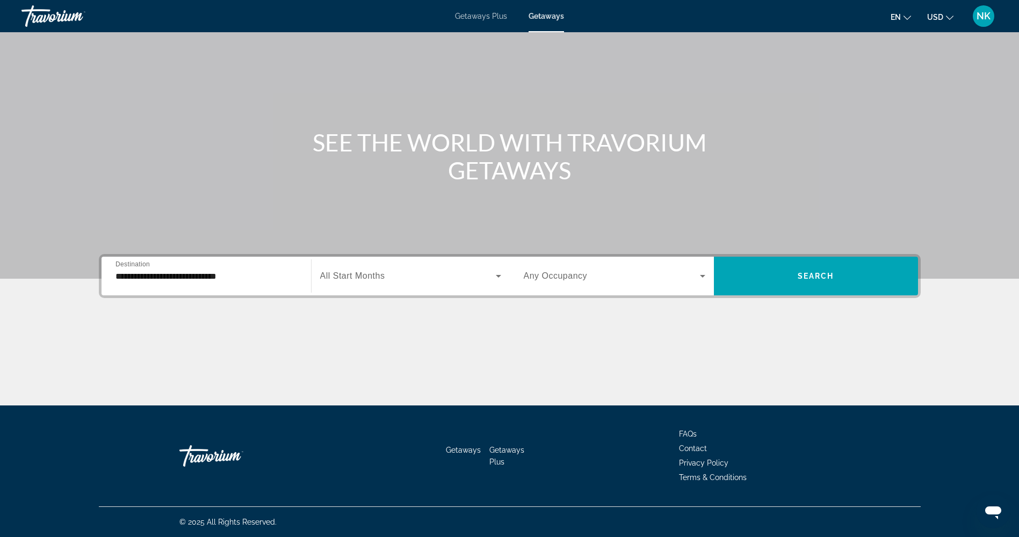
click at [380, 266] on div "Search widget" at bounding box center [410, 276] width 181 height 30
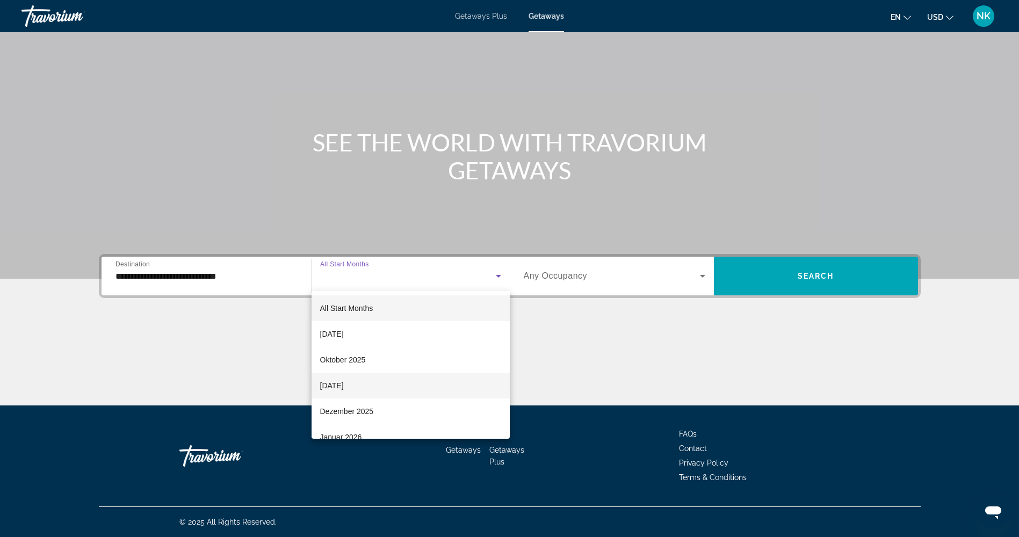
click at [344, 388] on span "November 2025" at bounding box center [332, 385] width 24 height 13
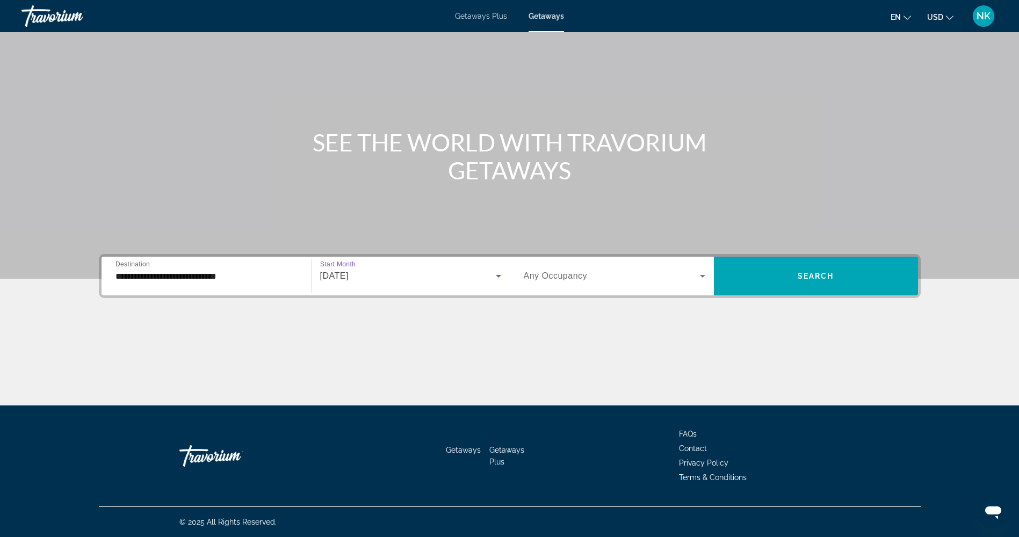
click at [426, 273] on div "November 2025" at bounding box center [408, 276] width 176 height 13
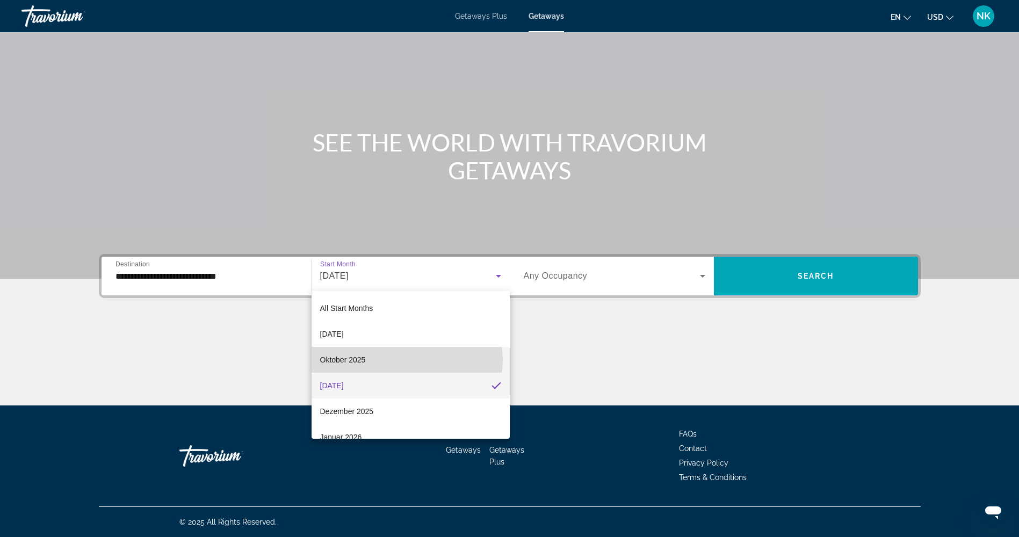
click at [407, 360] on mat-option "Oktober 2025" at bounding box center [411, 360] width 198 height 26
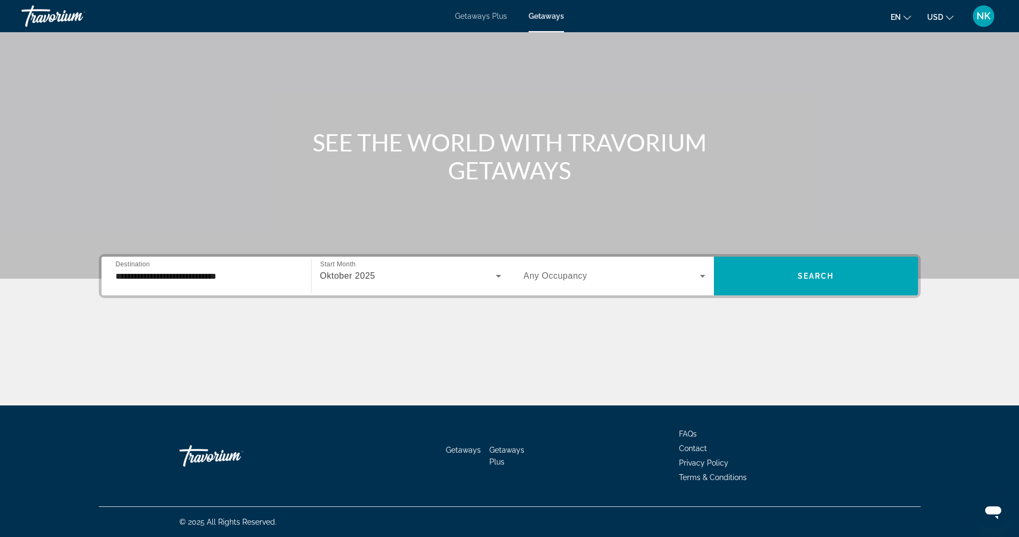
click at [546, 272] on span "Any Occupancy" at bounding box center [556, 275] width 64 height 9
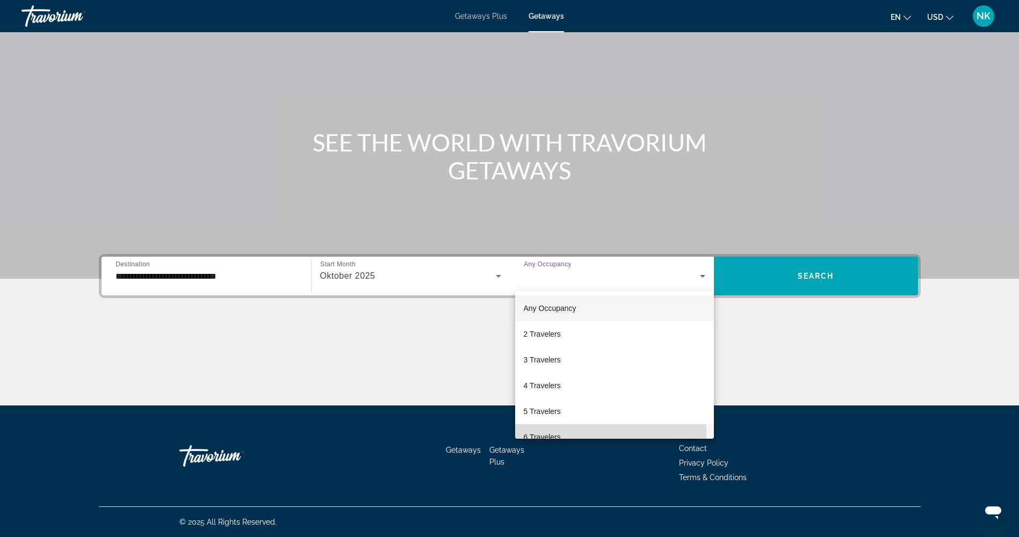
click at [540, 435] on span "6 Travelers" at bounding box center [542, 437] width 37 height 13
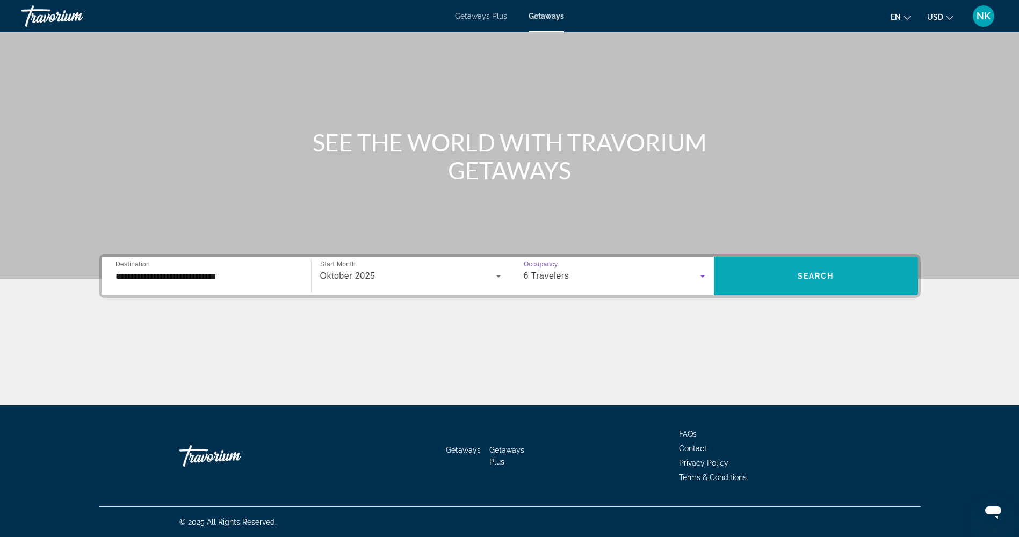
click at [778, 286] on span "Search widget" at bounding box center [816, 276] width 204 height 26
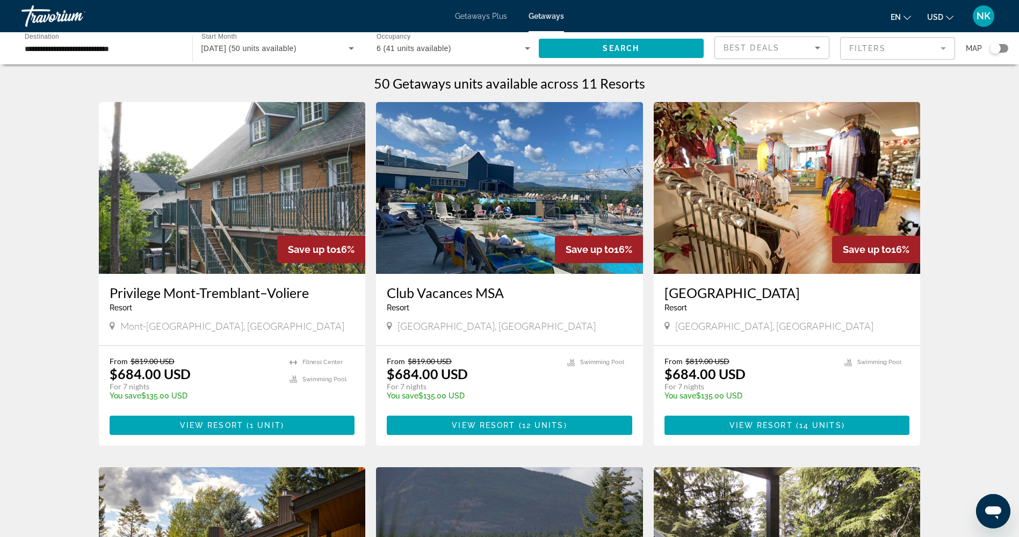
click at [947, 11] on button "USD USD ($) MXN (Mex$) CAD (Can$) GBP (£) EUR (€) AUD (A$) NZD (NZ$) CNY (CN¥)" at bounding box center [940, 17] width 26 height 16
click at [924, 75] on button "CAD (Can$)" at bounding box center [918, 71] width 53 height 14
